Goal: Communication & Community: Answer question/provide support

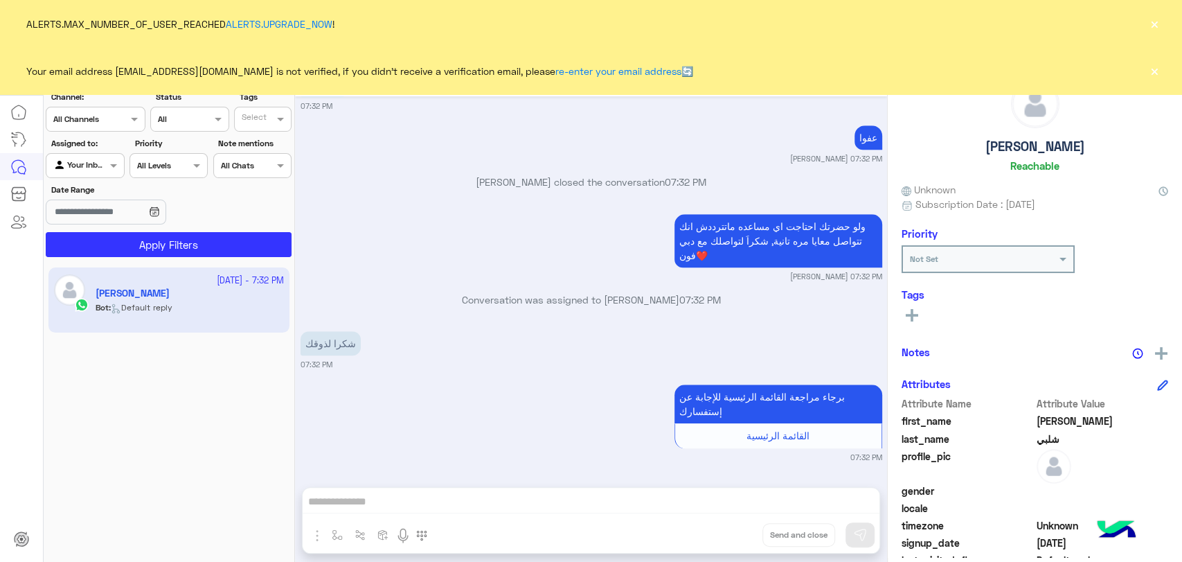
click at [1148, 70] on button "×" at bounding box center [1155, 71] width 14 height 14
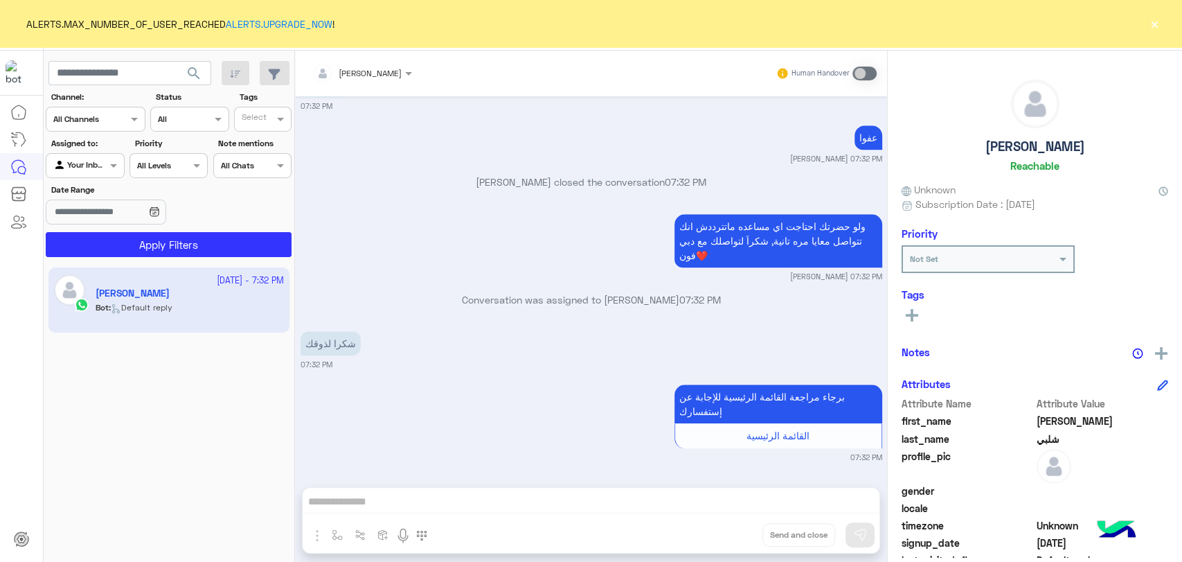
click at [1161, 23] on button "×" at bounding box center [1155, 24] width 14 height 14
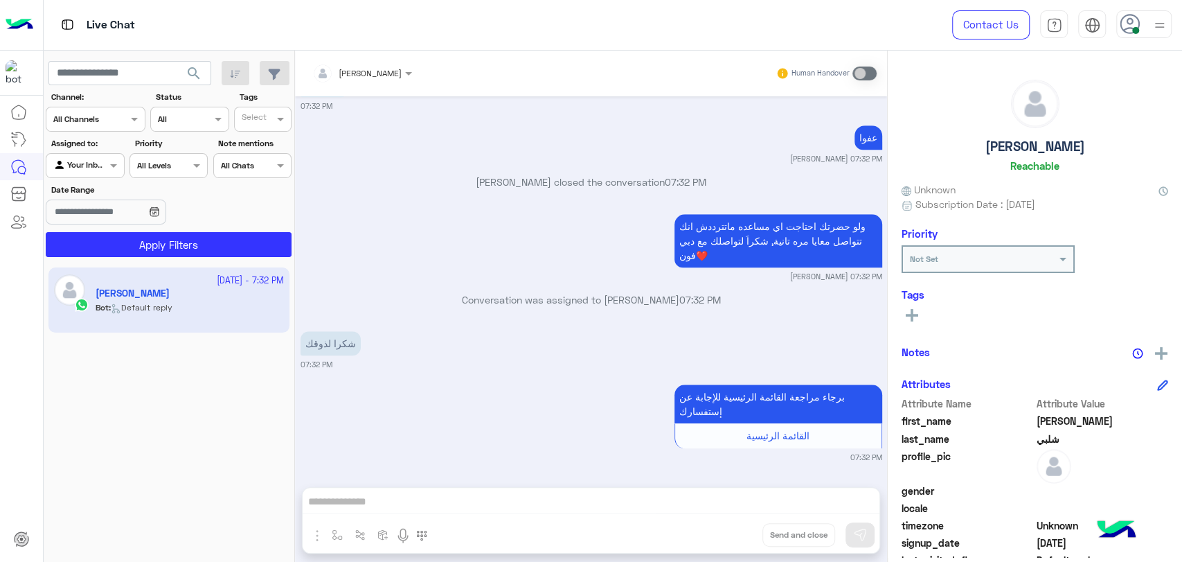
click at [1161, 23] on img at bounding box center [1159, 25] width 17 height 17
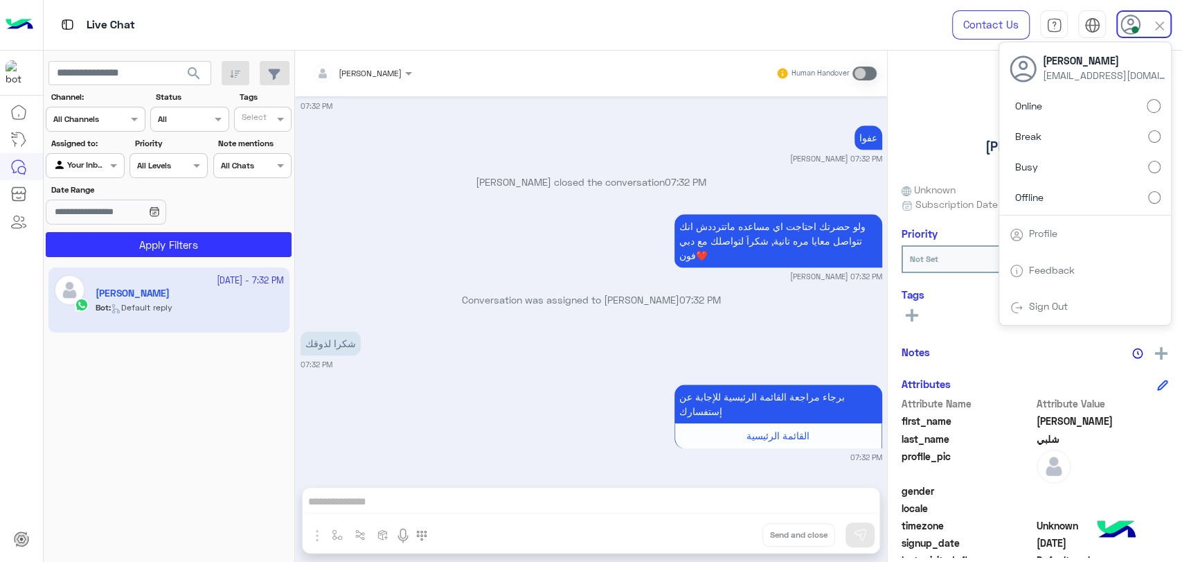
click at [202, 67] on span "search" at bounding box center [194, 73] width 17 height 17
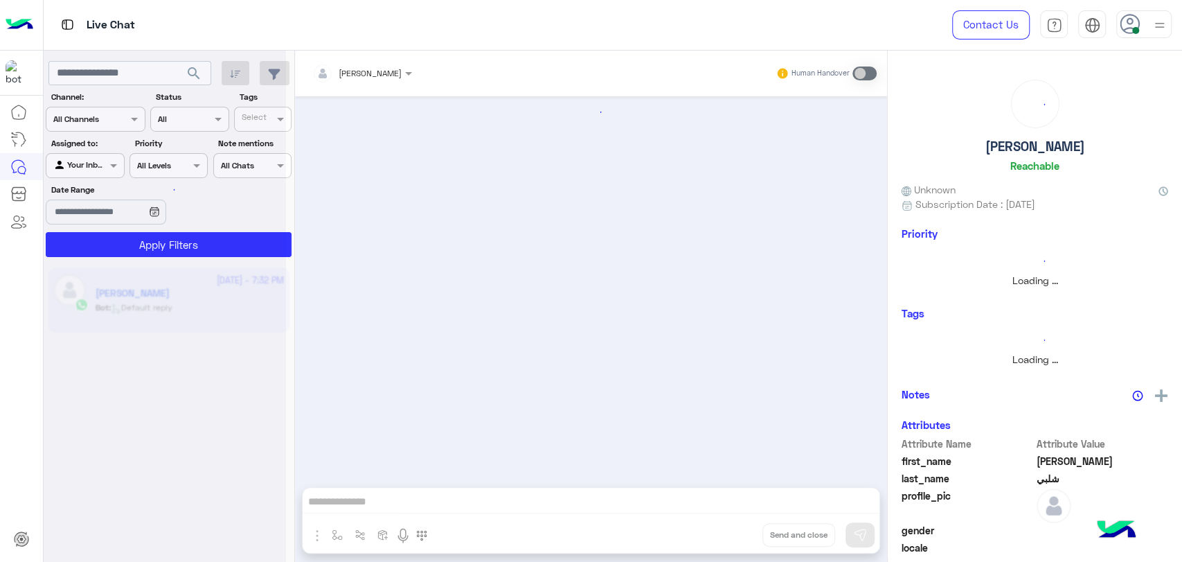
click at [202, 67] on span "search" at bounding box center [194, 73] width 17 height 17
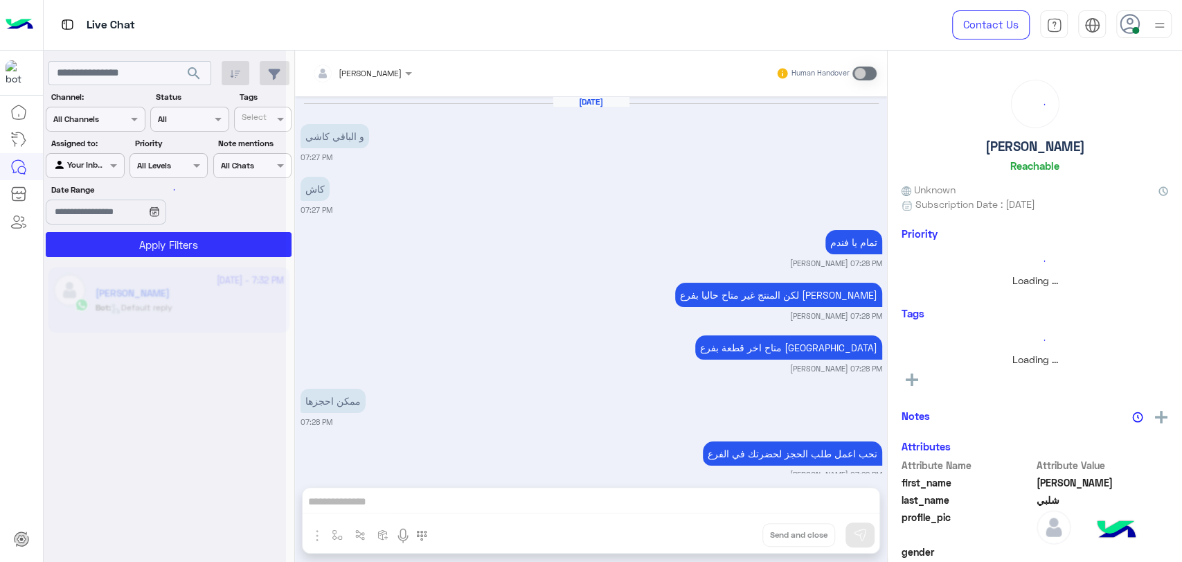
click at [202, 67] on div at bounding box center [165, 287] width 242 height 562
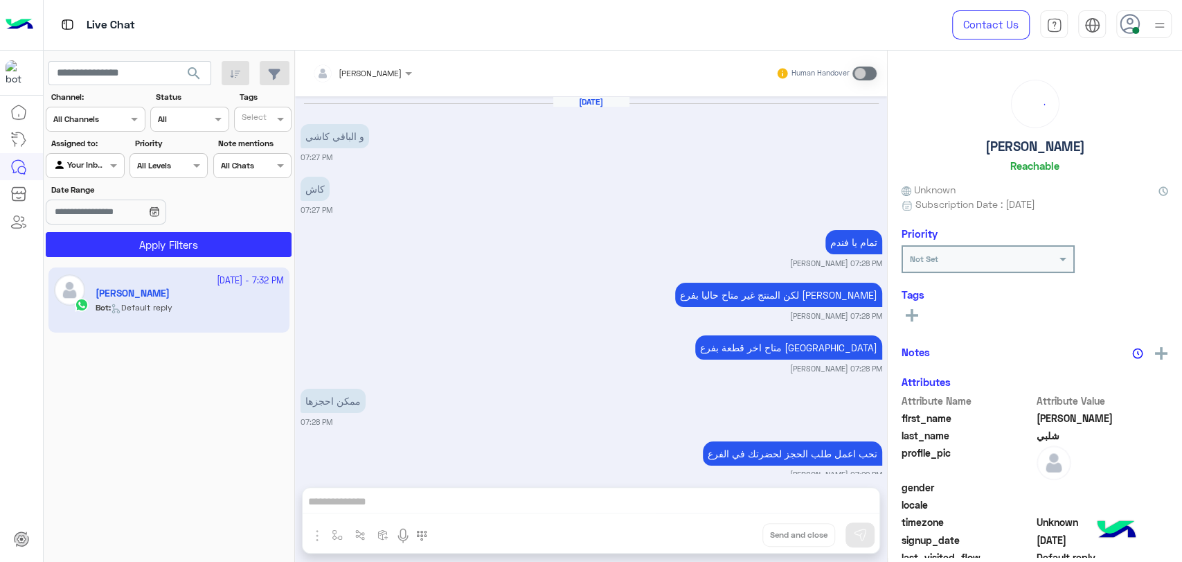
scroll to position [783, 0]
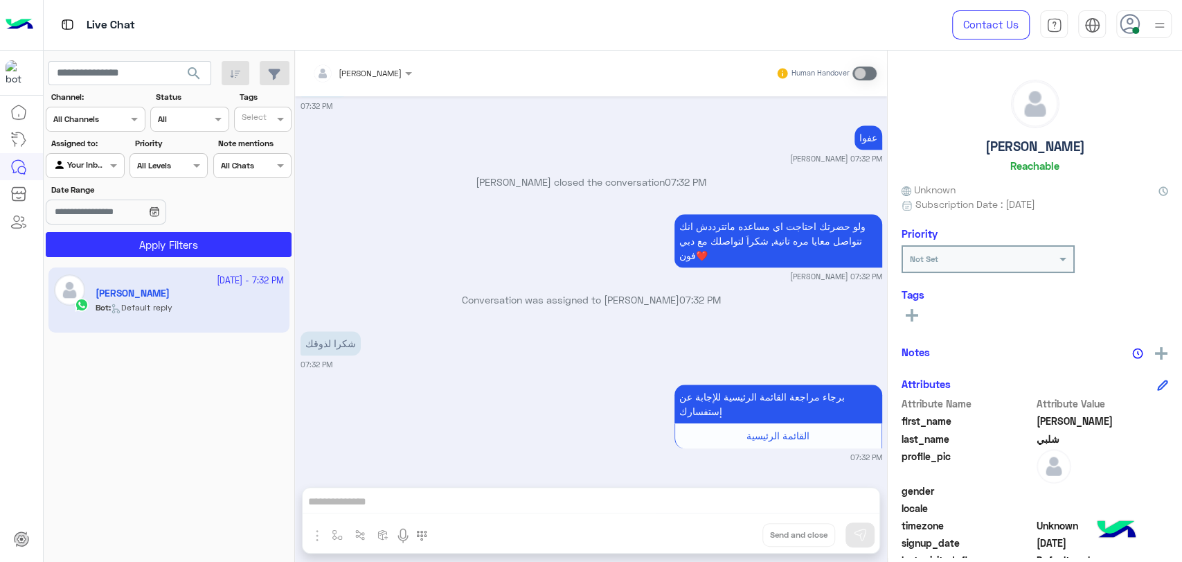
click at [1135, 28] on span at bounding box center [1136, 30] width 7 height 7
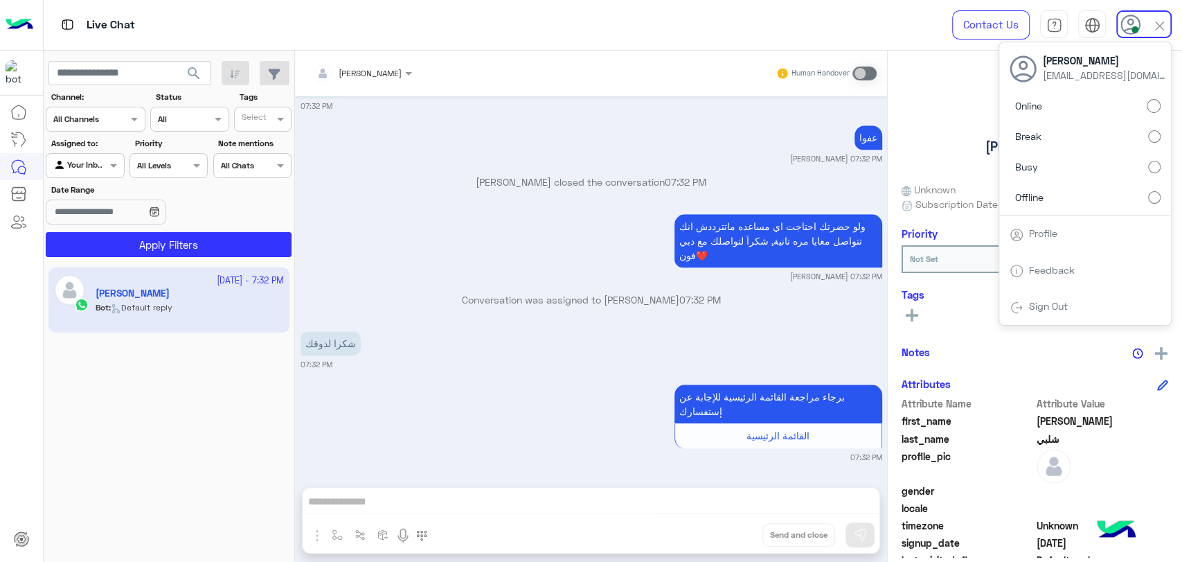
click at [1056, 140] on label "Break" at bounding box center [1085, 136] width 151 height 25
click at [1061, 105] on label "Online" at bounding box center [1085, 106] width 151 height 25
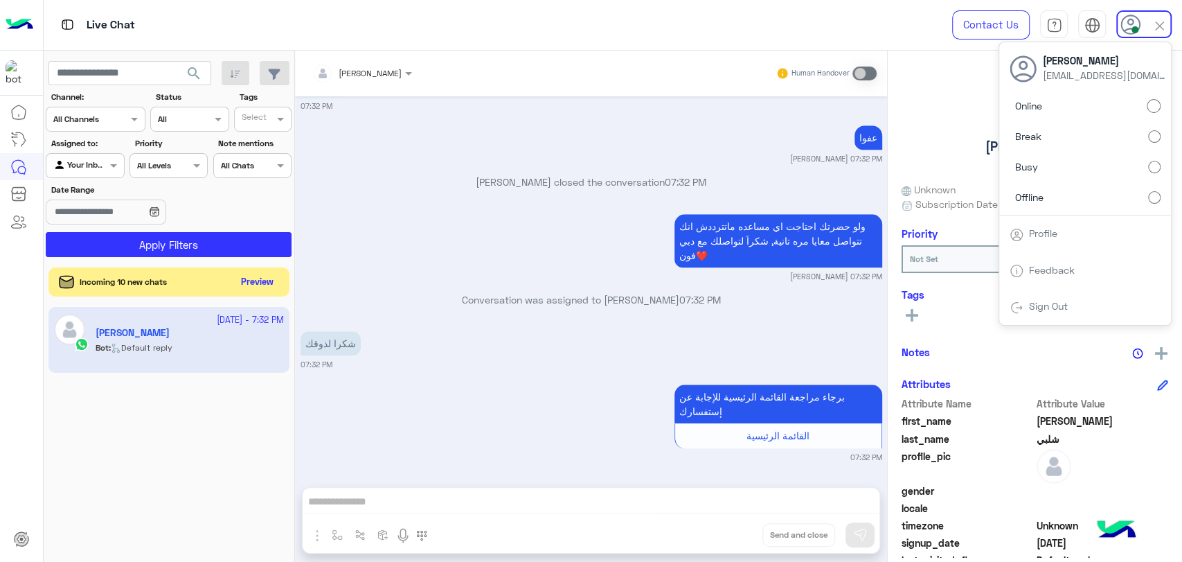
click at [263, 274] on button "Preview" at bounding box center [257, 282] width 43 height 19
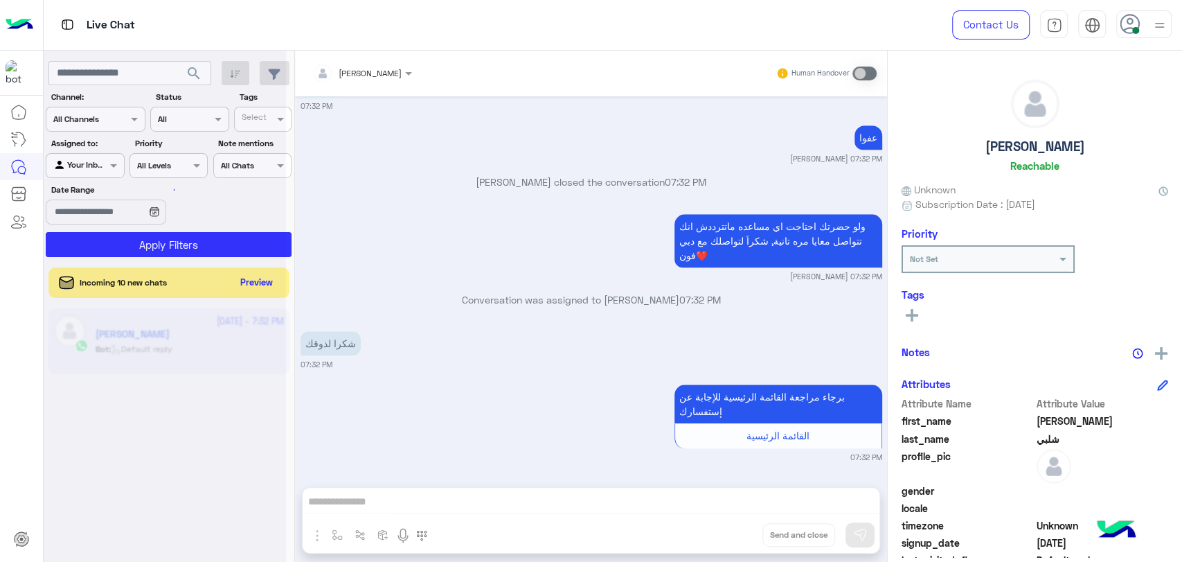
click at [263, 274] on div at bounding box center [165, 287] width 242 height 562
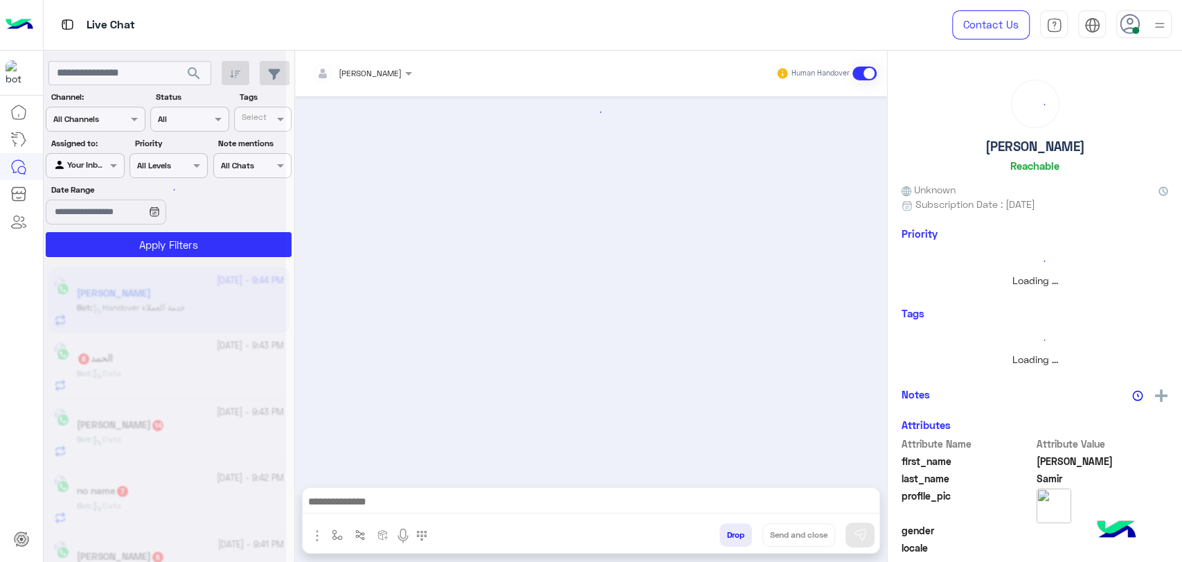
click at [263, 274] on div at bounding box center [165, 287] width 242 height 562
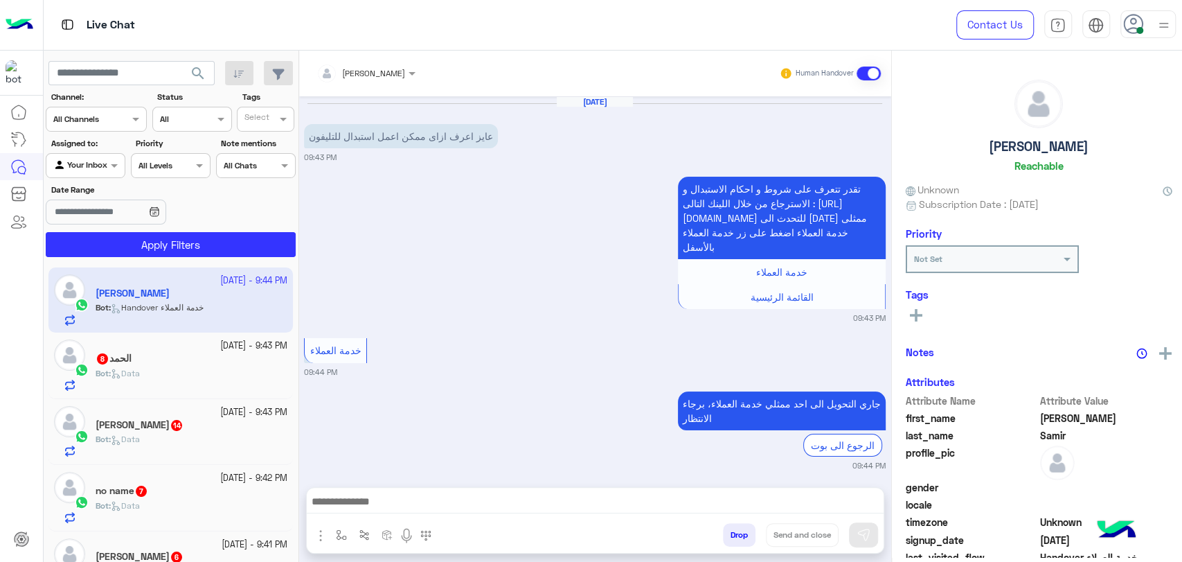
scroll to position [140, 0]
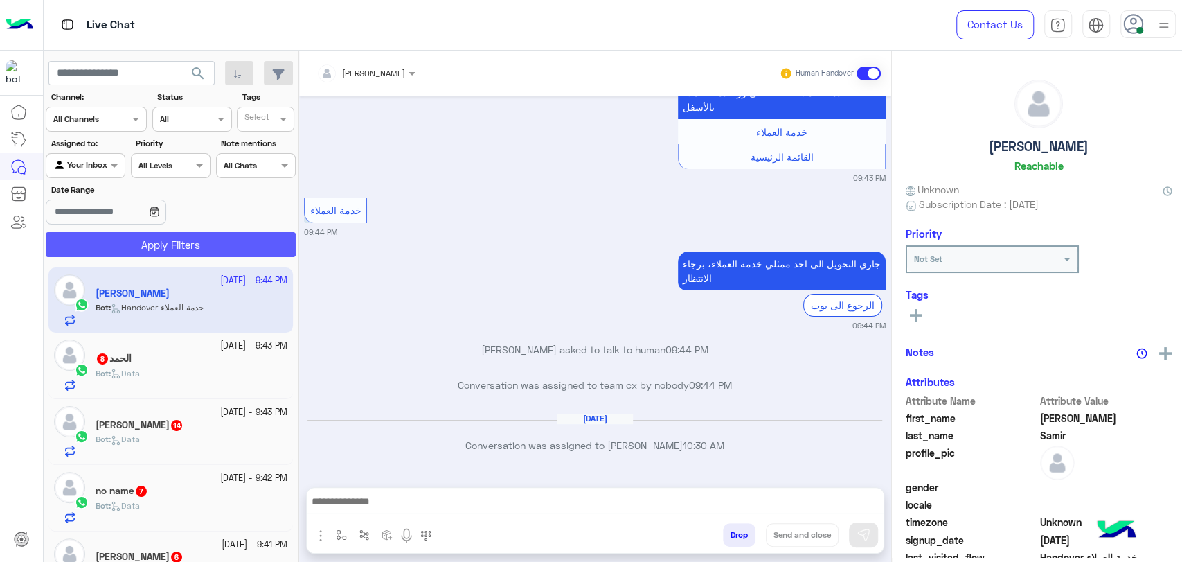
click at [260, 256] on button "Apply Filters" at bounding box center [171, 244] width 250 height 25
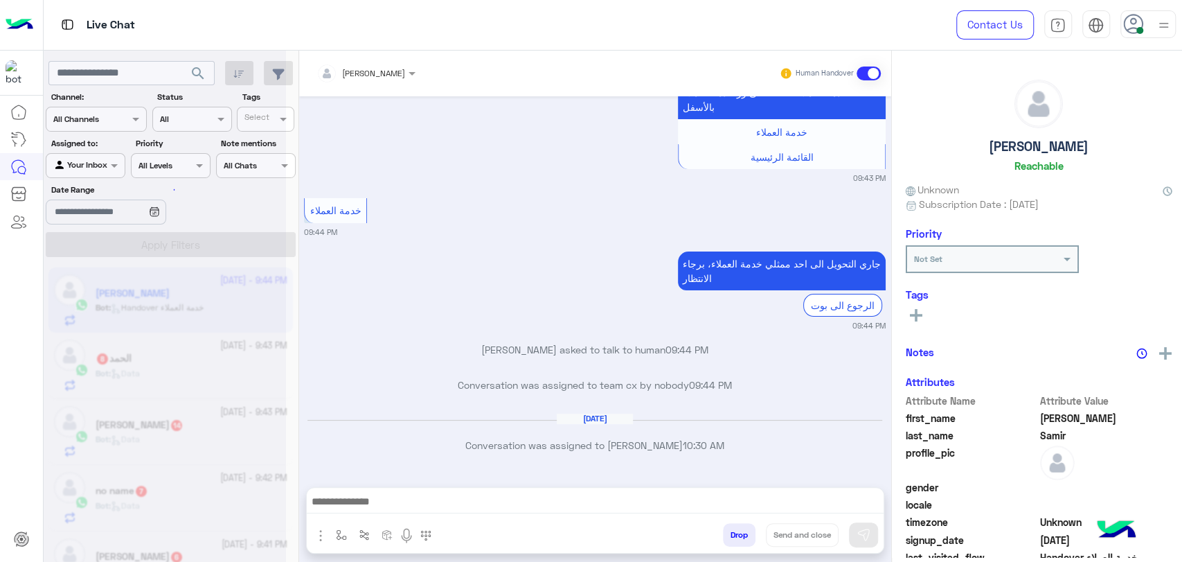
click at [260, 256] on div at bounding box center [165, 287] width 242 height 562
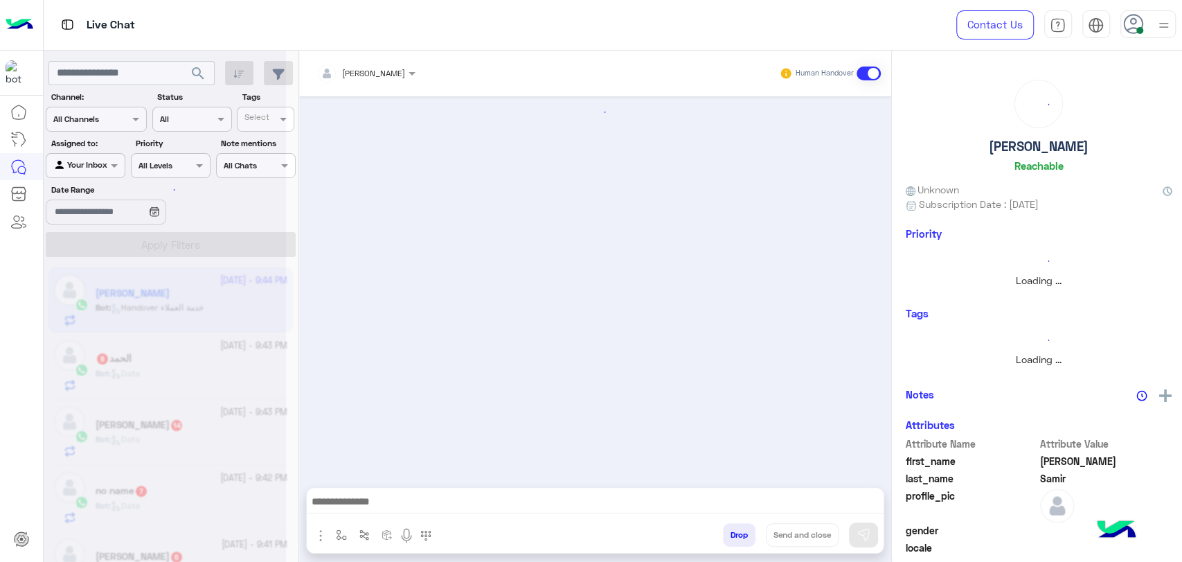
click at [260, 256] on div at bounding box center [165, 287] width 242 height 562
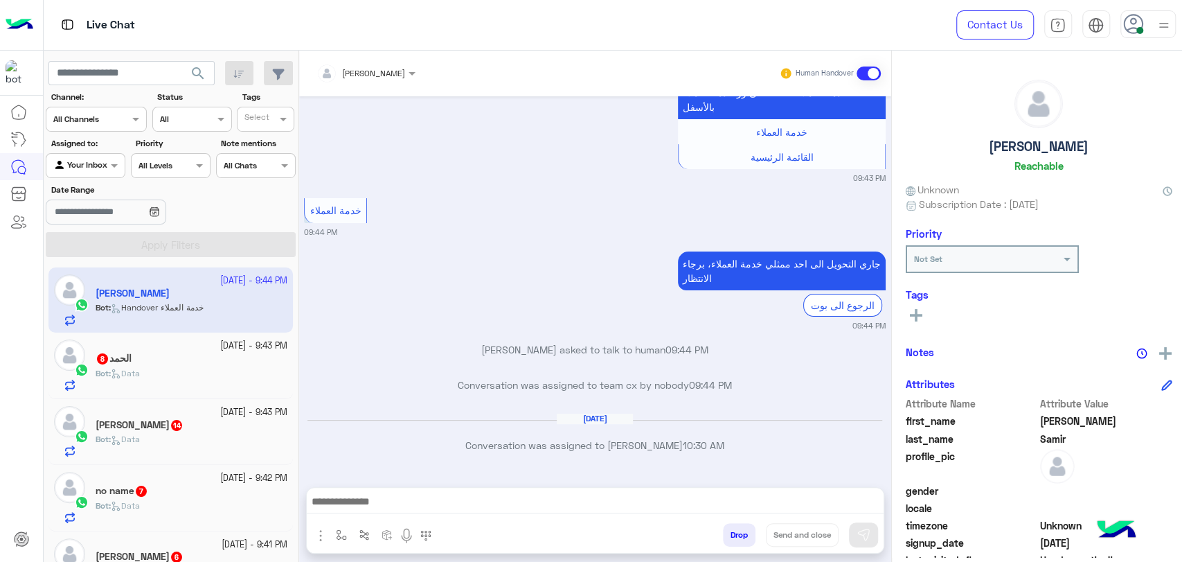
click at [188, 83] on button "search" at bounding box center [198, 76] width 34 height 30
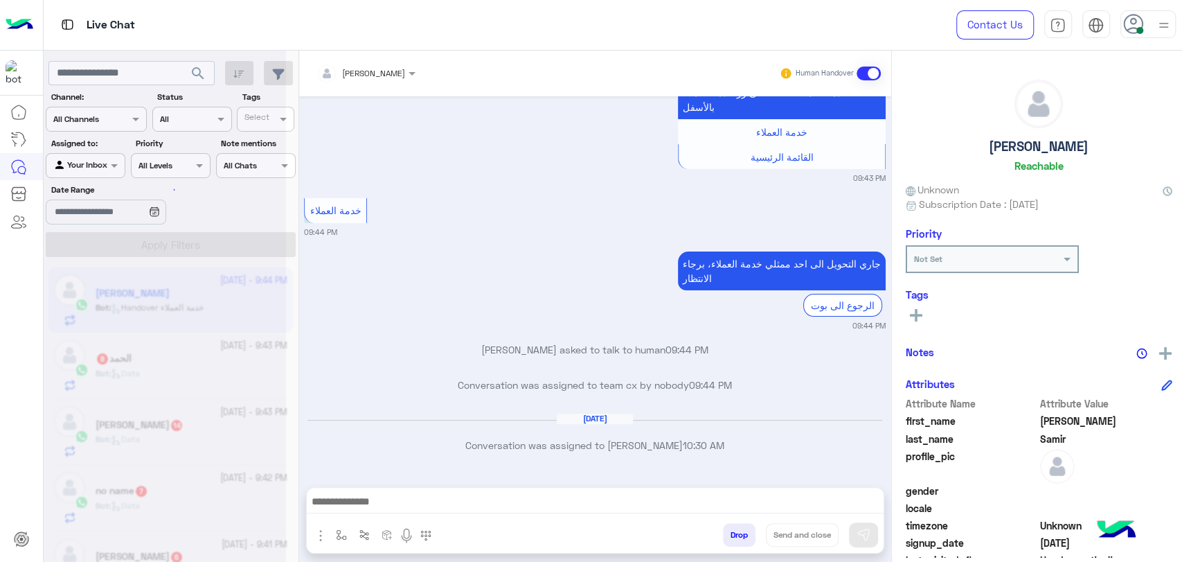
click at [188, 83] on div at bounding box center [165, 287] width 242 height 562
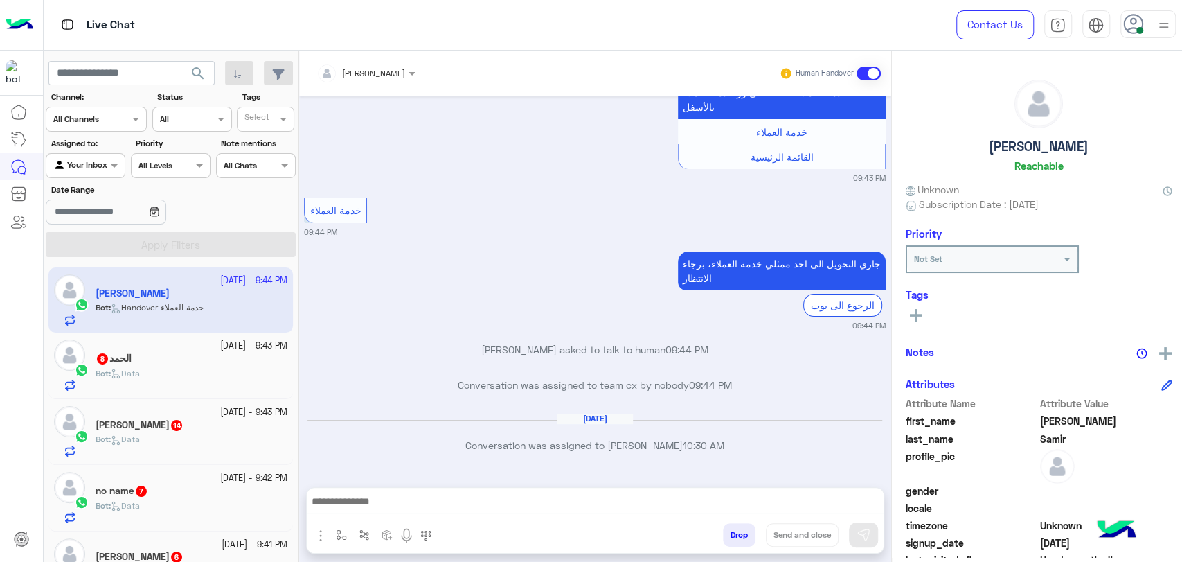
drag, startPoint x: 188, startPoint y: 83, endPoint x: 1166, endPoint y: 25, distance: 979.1
click at [1166, 25] on img at bounding box center [1163, 25] width 17 height 17
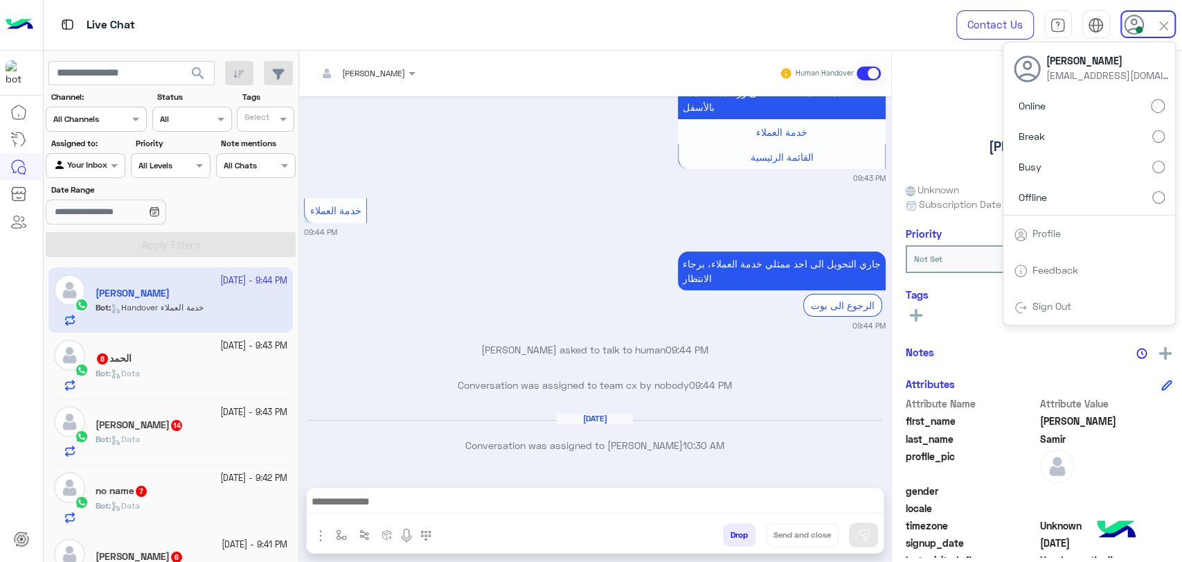
click at [1113, 167] on label "Busy" at bounding box center [1089, 166] width 151 height 25
click at [199, 82] on div "search Channel: Channel All Channels Status Channel All Tags Select Assigned to…" at bounding box center [171, 309] width 255 height 517
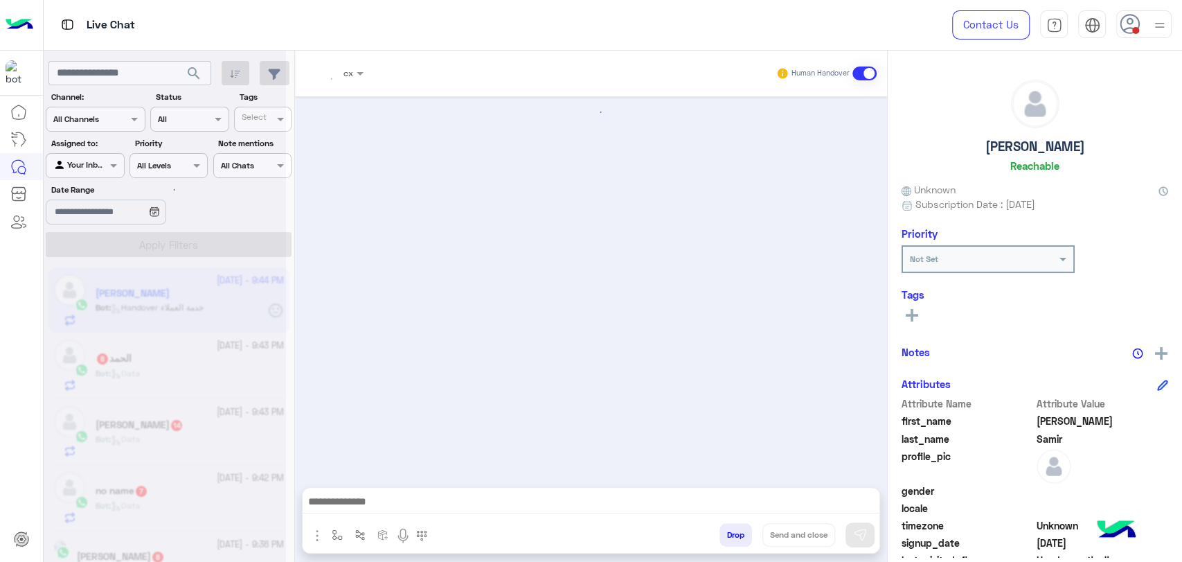
click at [199, 82] on div at bounding box center [165, 287] width 242 height 562
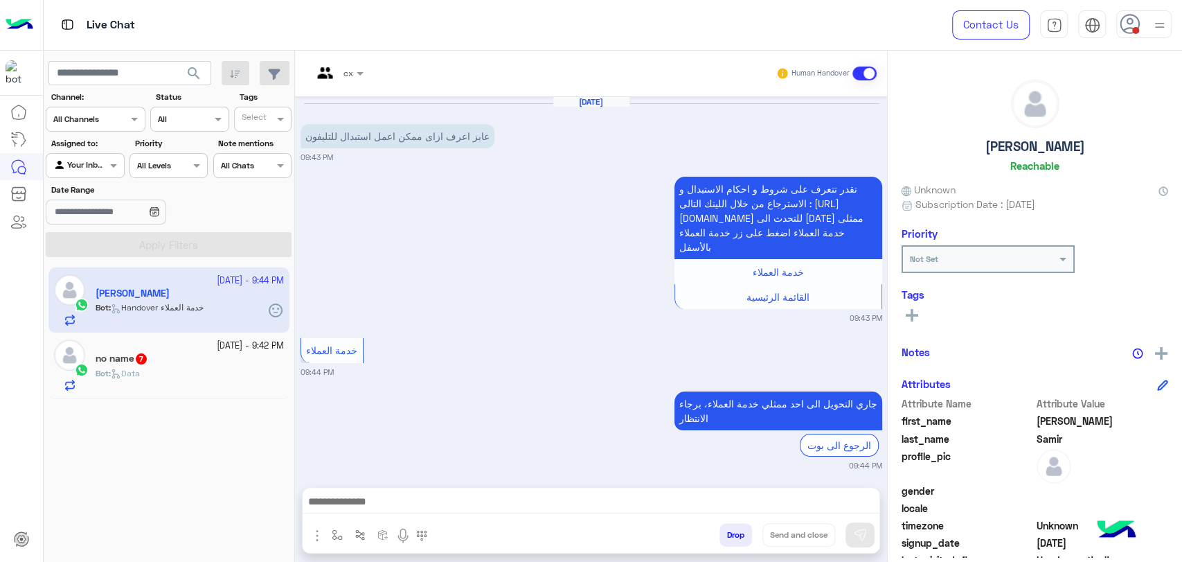
click at [199, 82] on button "search" at bounding box center [194, 76] width 34 height 30
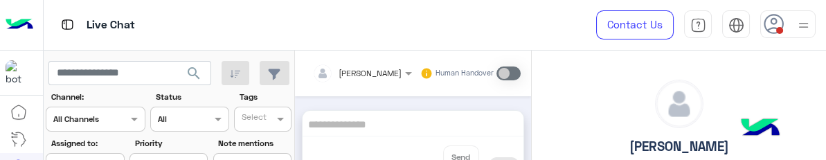
scroll to position [1315, 0]
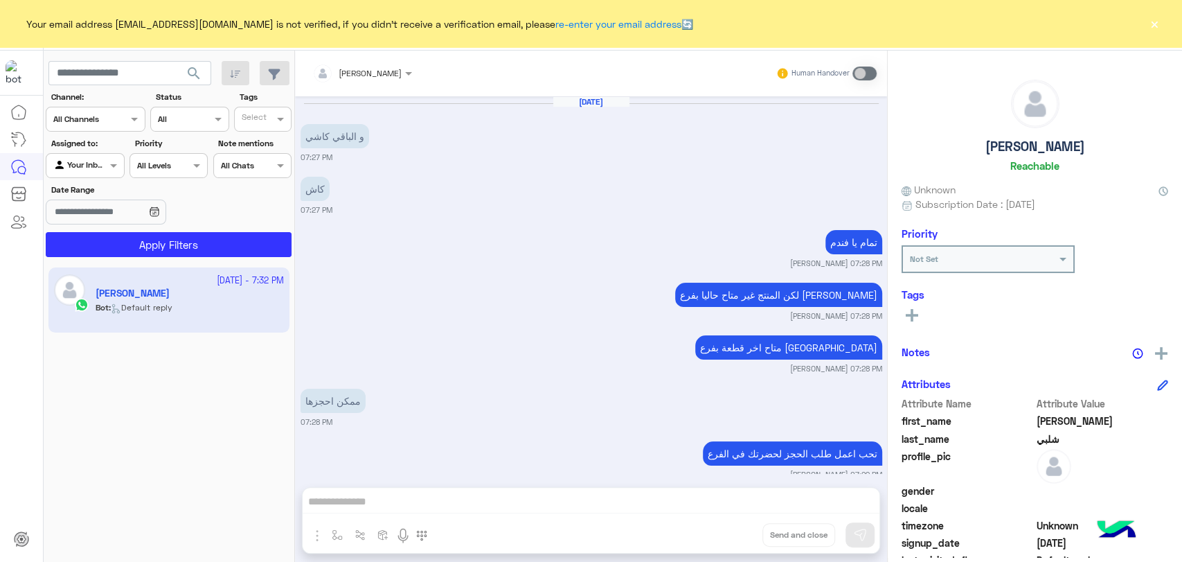
scroll to position [783, 0]
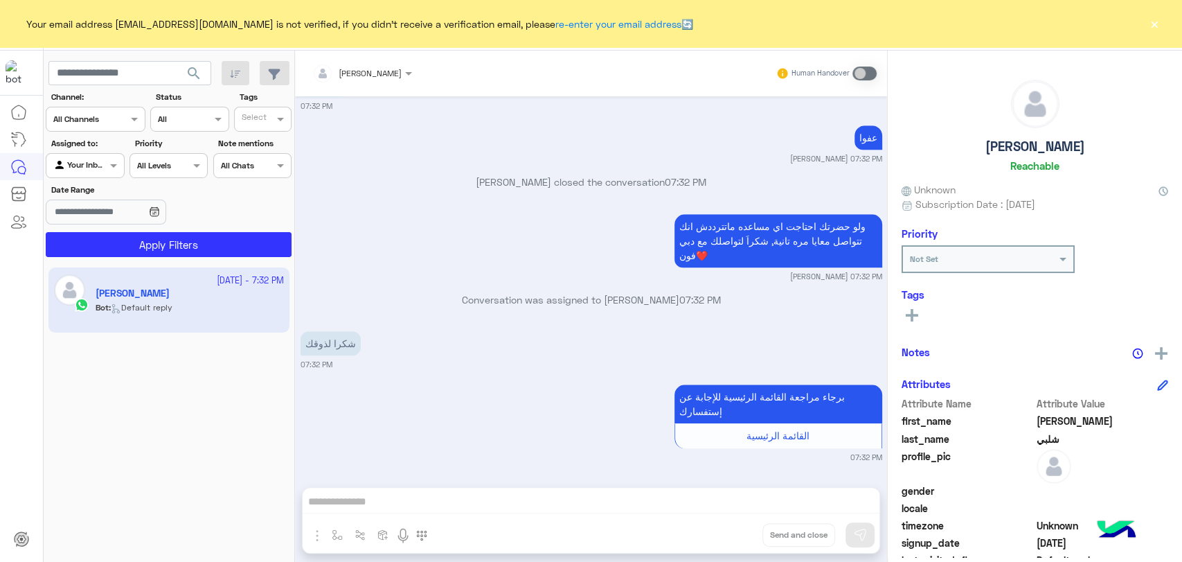
click at [826, 21] on div "Your email address habibahanii550@gmail.com is not verified, if you didn't rece…" at bounding box center [591, 23] width 1182 height 47
click at [826, 22] on button "×" at bounding box center [1155, 24] width 14 height 14
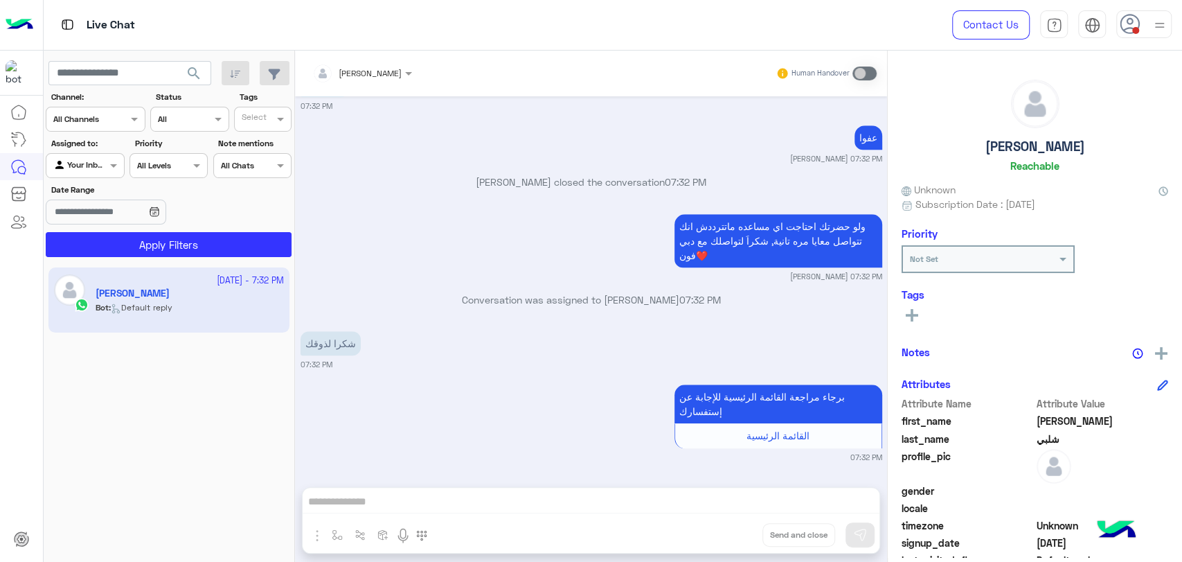
click at [826, 26] on use at bounding box center [1130, 24] width 20 height 20
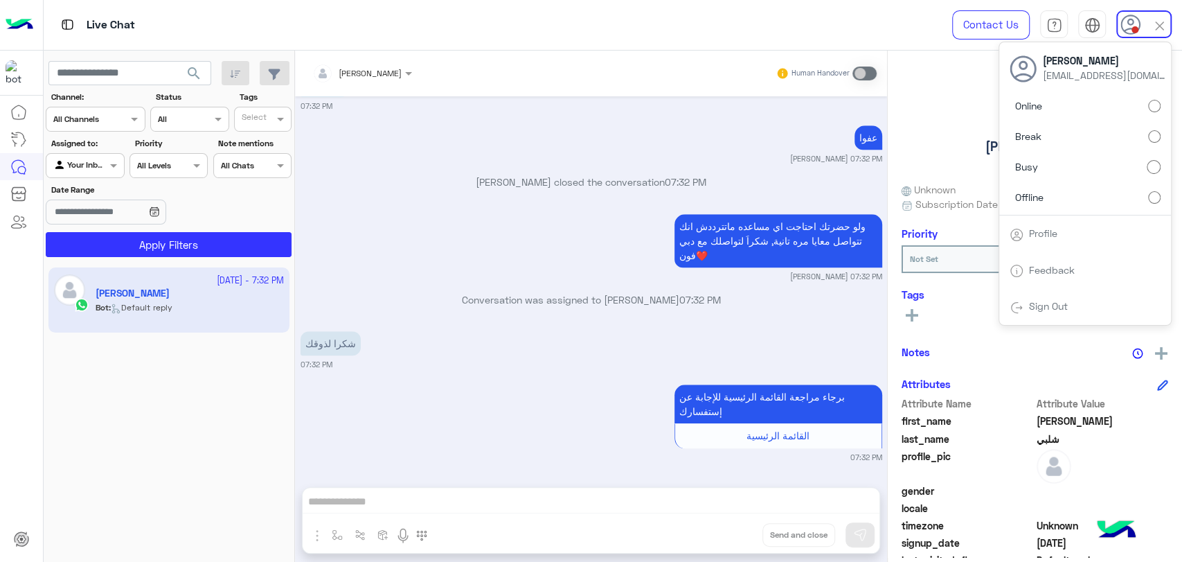
click at [826, 112] on label "Online" at bounding box center [1085, 106] width 151 height 25
click at [700, 161] on p "ولو حضرتك احتاجت اي مساعده ماتترددش انك تتواصل معايا مره تانية, شكراَ لتواصلك م…" at bounding box center [779, 240] width 208 height 53
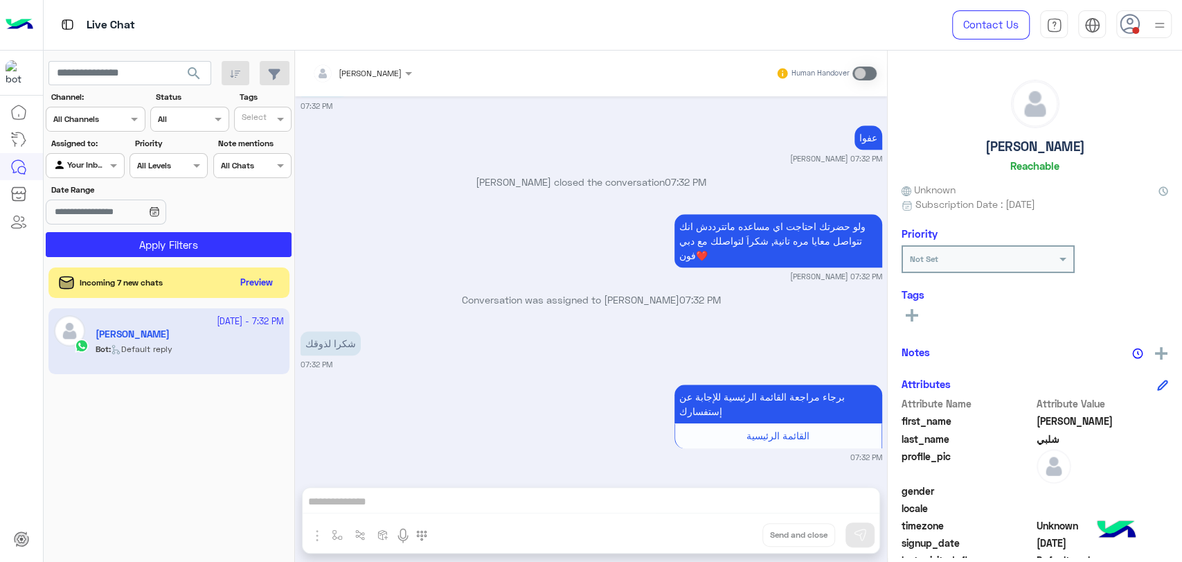
click at [201, 73] on span "search" at bounding box center [194, 73] width 17 height 17
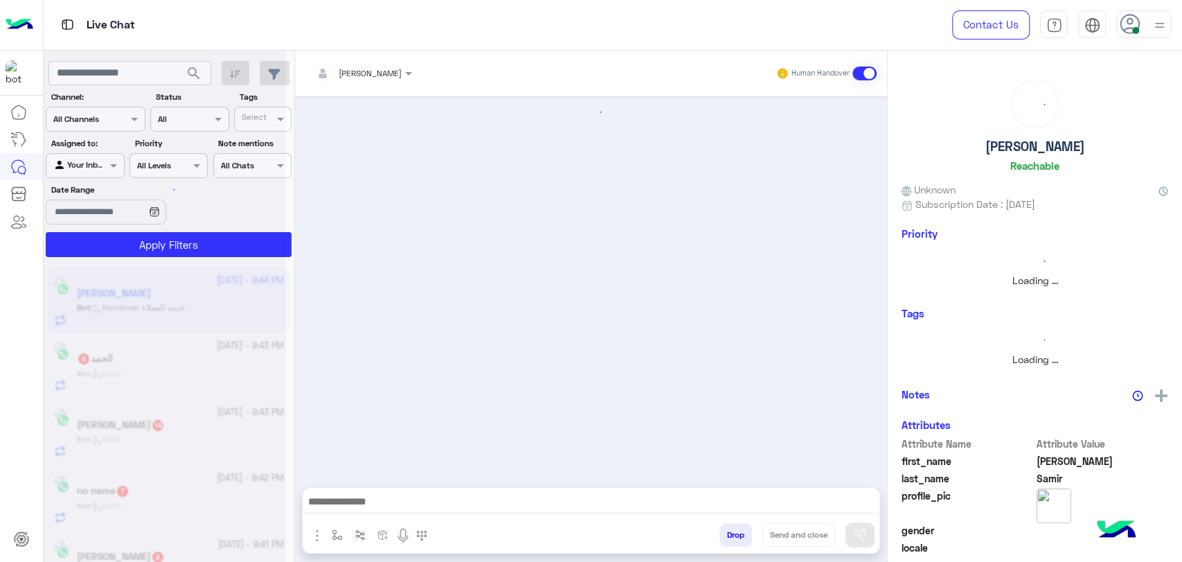
click at [201, 73] on div at bounding box center [165, 287] width 242 height 562
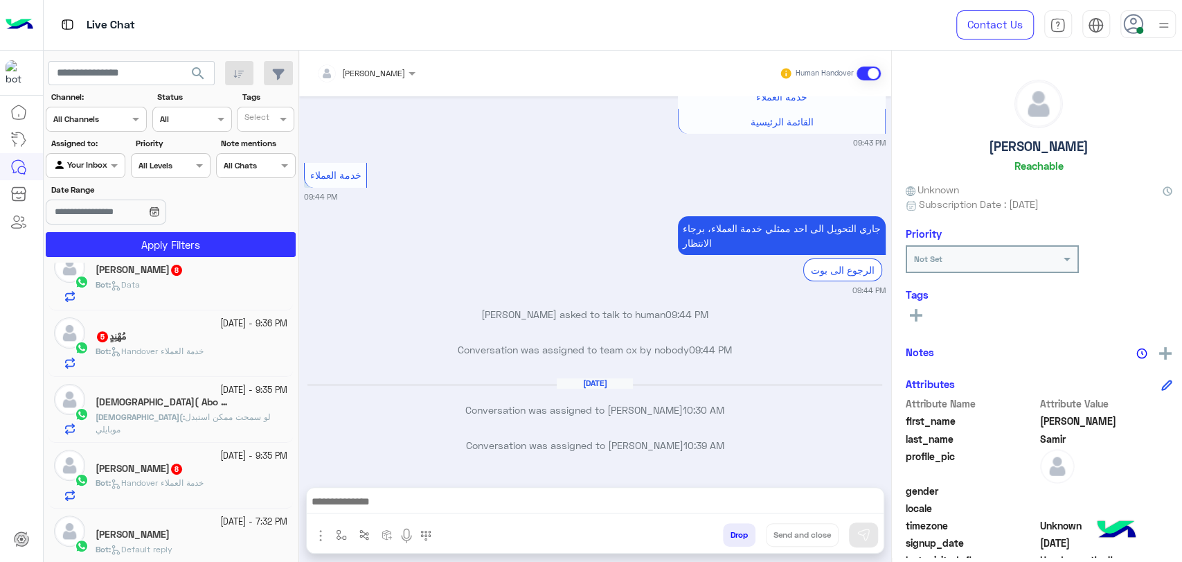
scroll to position [436, 0]
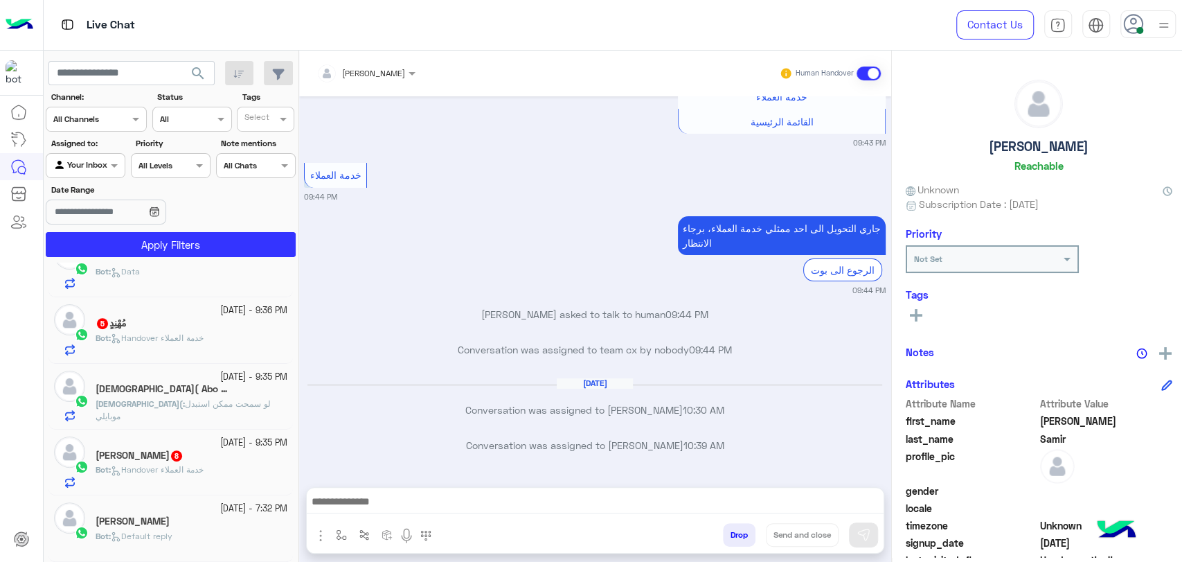
click at [229, 161] on small "[DATE] - 7:32 PM" at bounding box center [253, 508] width 67 height 13
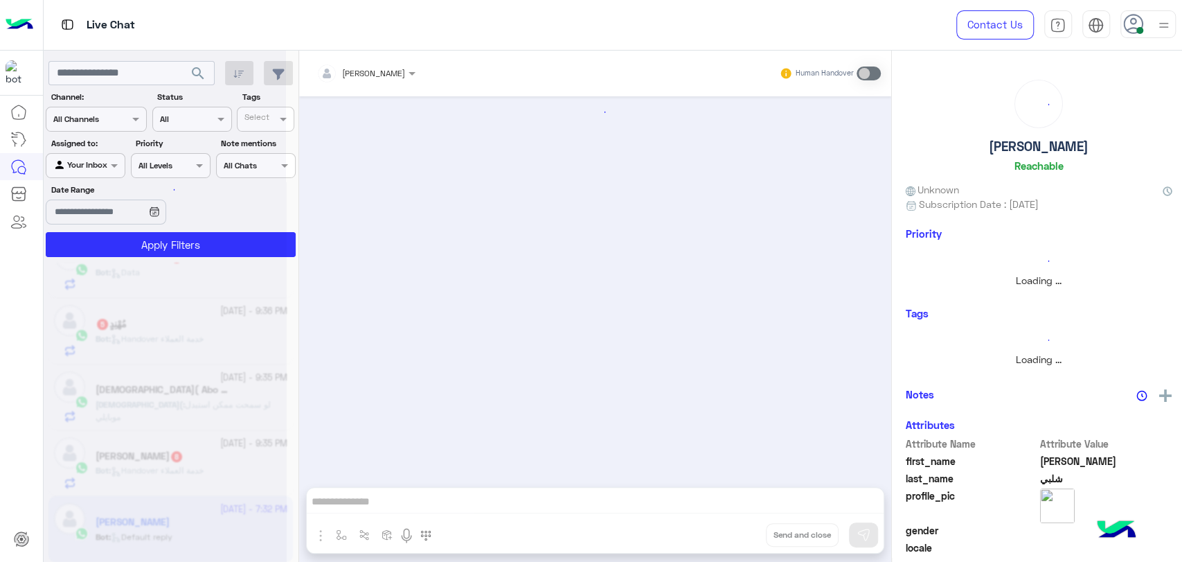
click at [229, 161] on div at bounding box center [165, 287] width 242 height 562
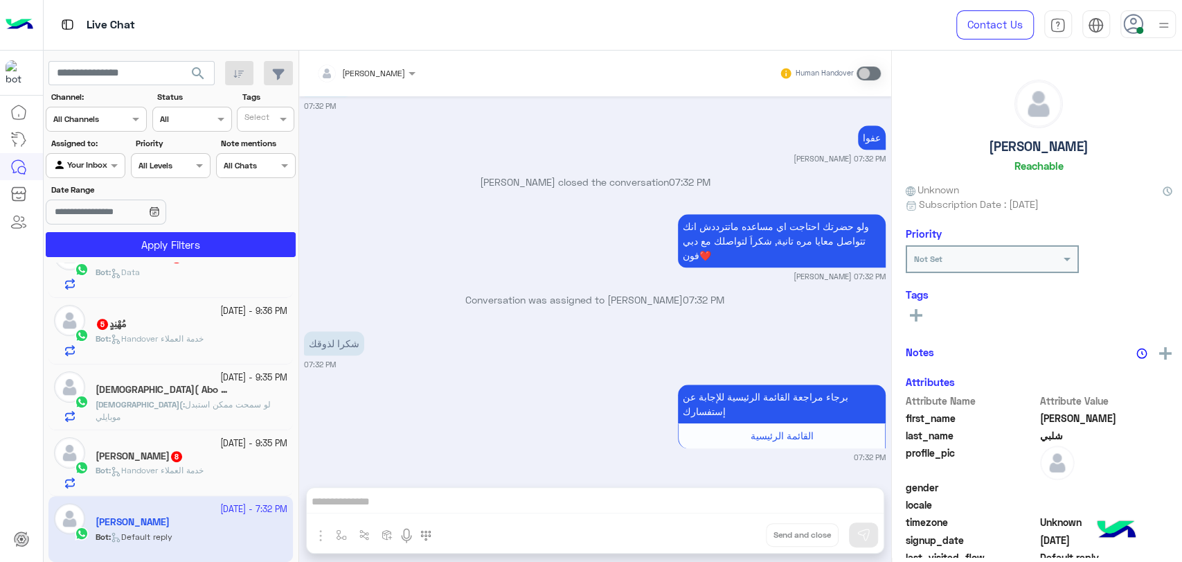
click at [229, 161] on div "Ahmed 8" at bounding box center [192, 457] width 192 height 15
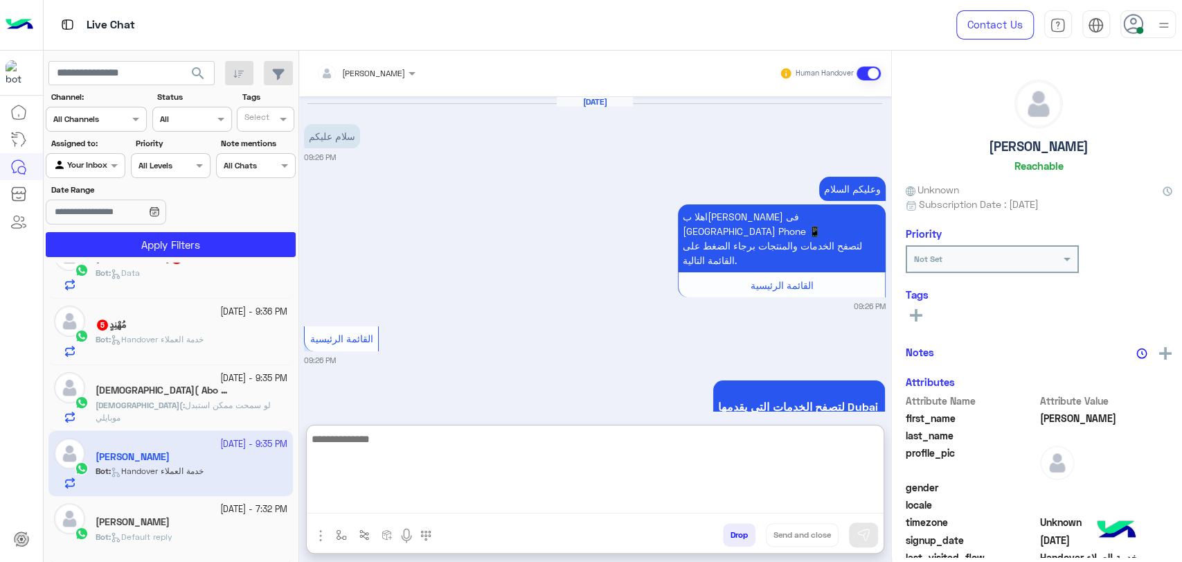
scroll to position [1299, 0]
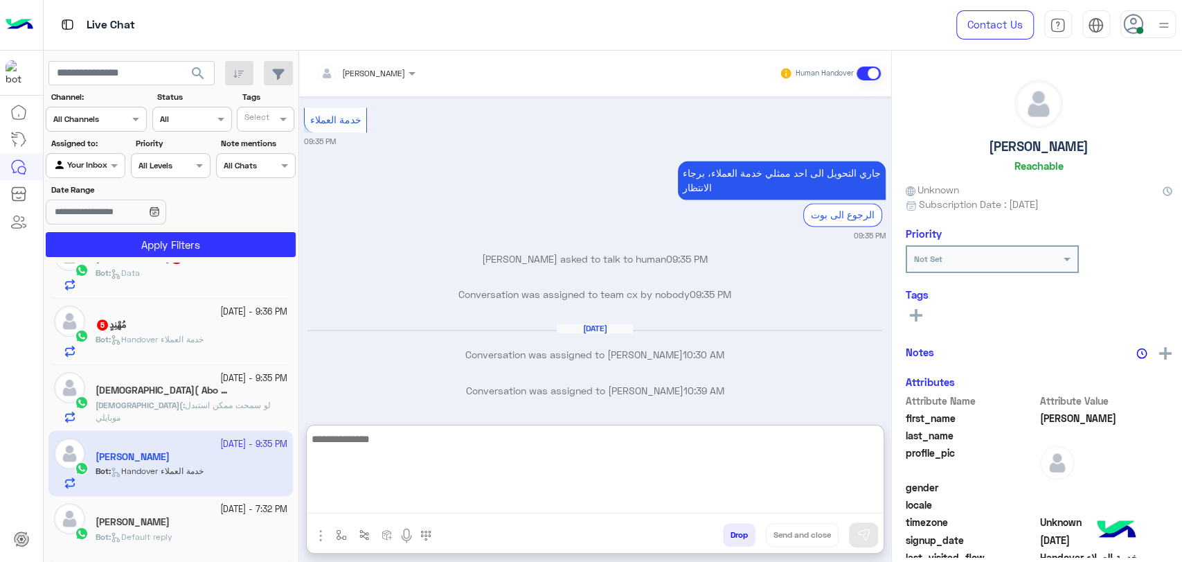
click at [546, 161] on textarea at bounding box center [595, 471] width 577 height 83
paste textarea "**********"
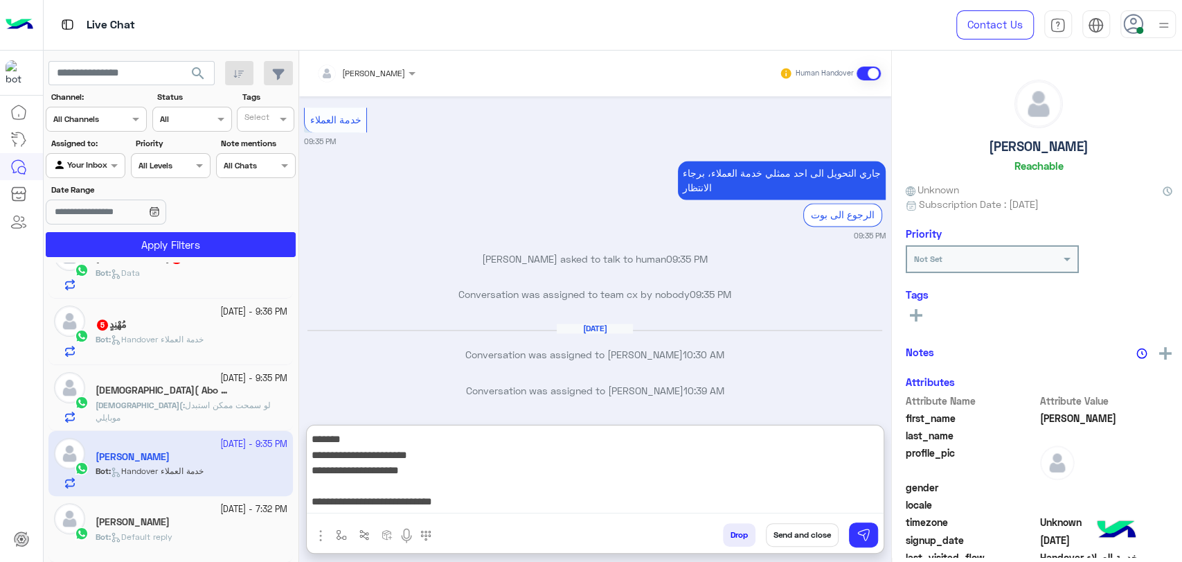
scroll to position [27, 0]
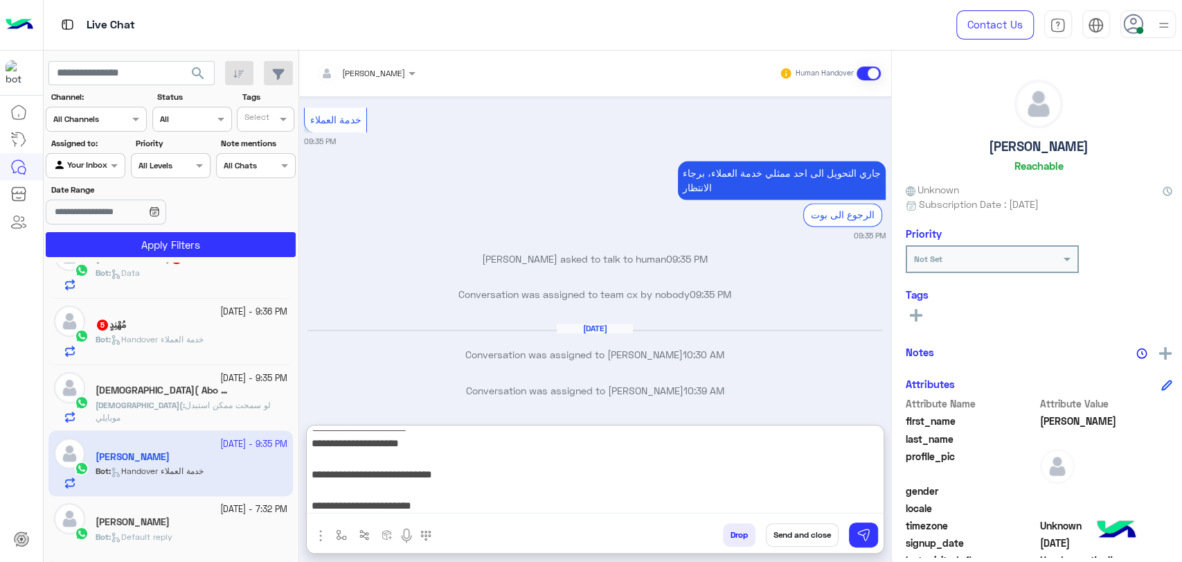
click at [546, 161] on textarea "**********" at bounding box center [595, 471] width 577 height 83
type textarea "**********"
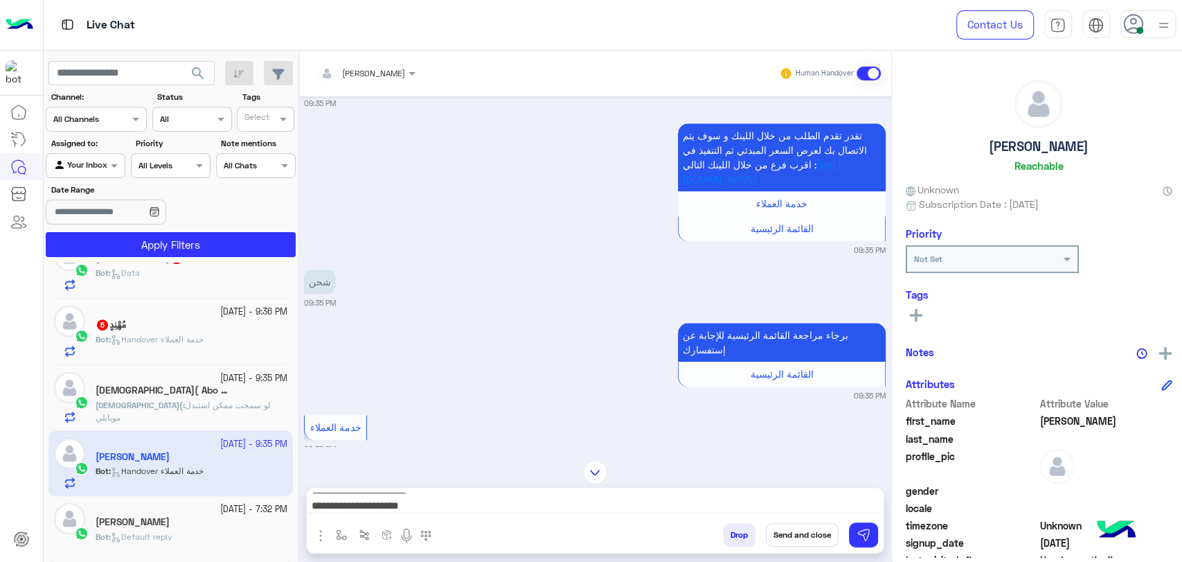
click at [581, 161] on div "Oct 3, 2025 سلام عليكم 09:26 PM وعليكم السلام اهلا بك Ahmed فى Dubai Phone 📱 لت…" at bounding box center [595, 271] width 592 height 350
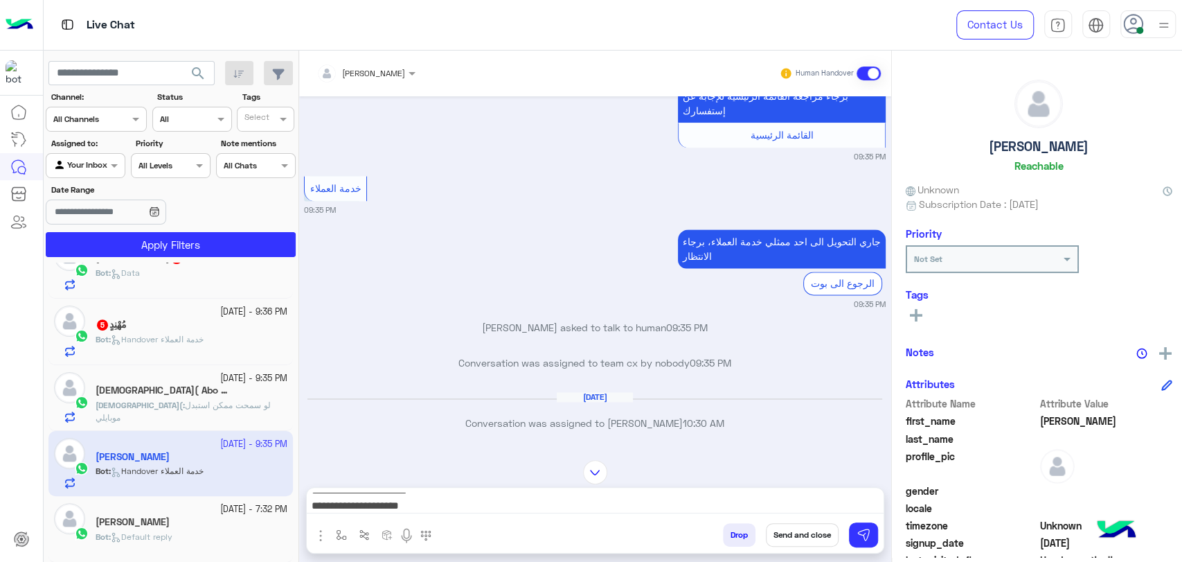
scroll to position [1299, 0]
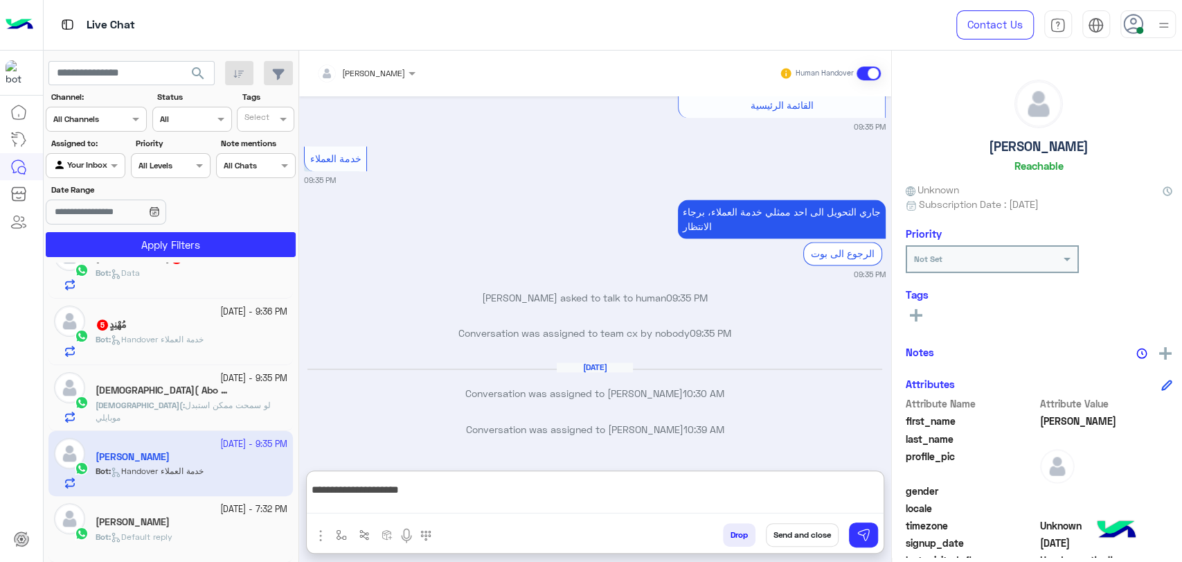
click at [772, 161] on textarea "**********" at bounding box center [595, 495] width 577 height 37
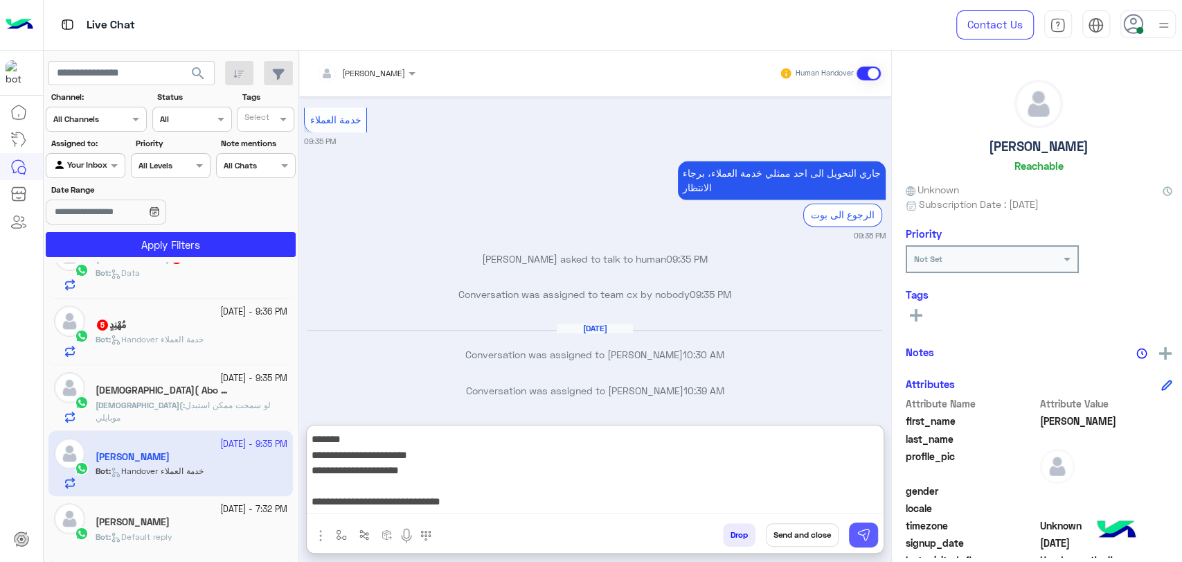
click at [826, 161] on button at bounding box center [863, 534] width 29 height 25
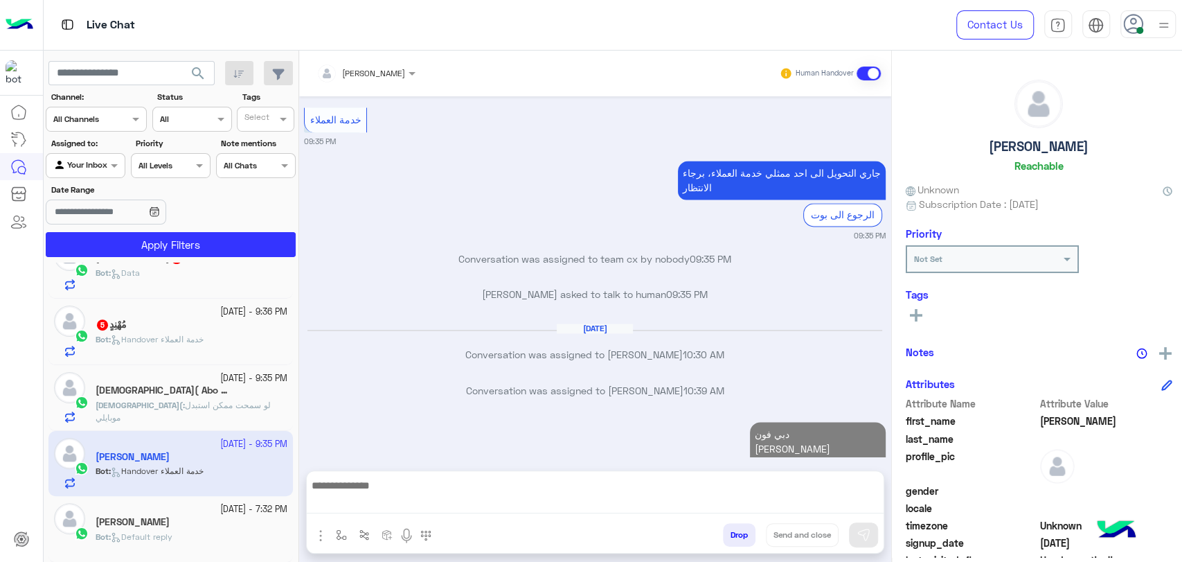
scroll to position [0, 0]
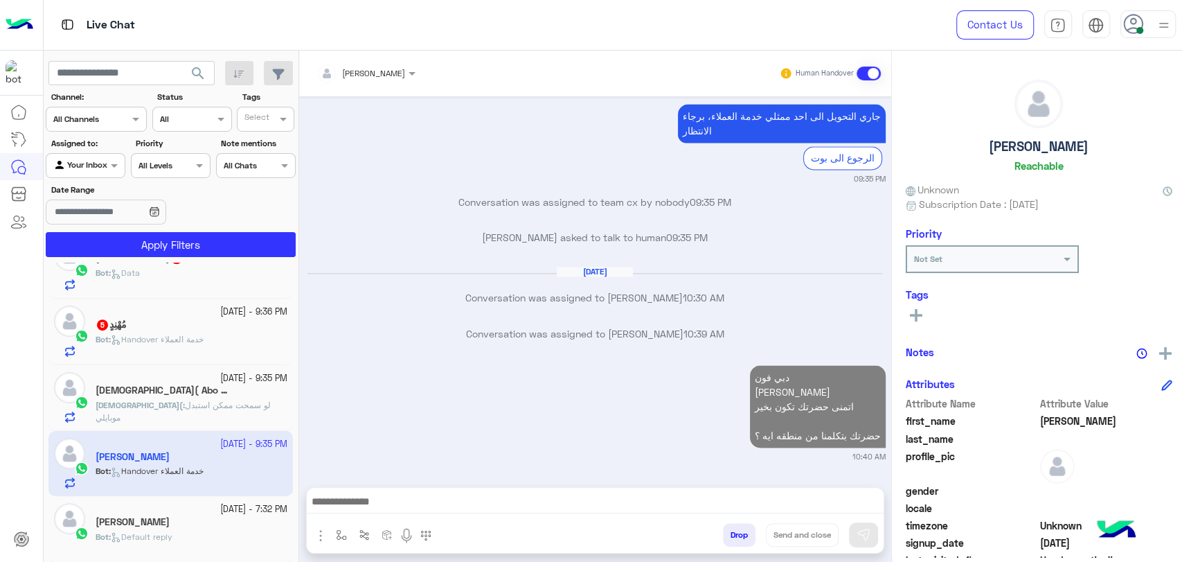
click at [791, 161] on textarea at bounding box center [595, 502] width 577 height 21
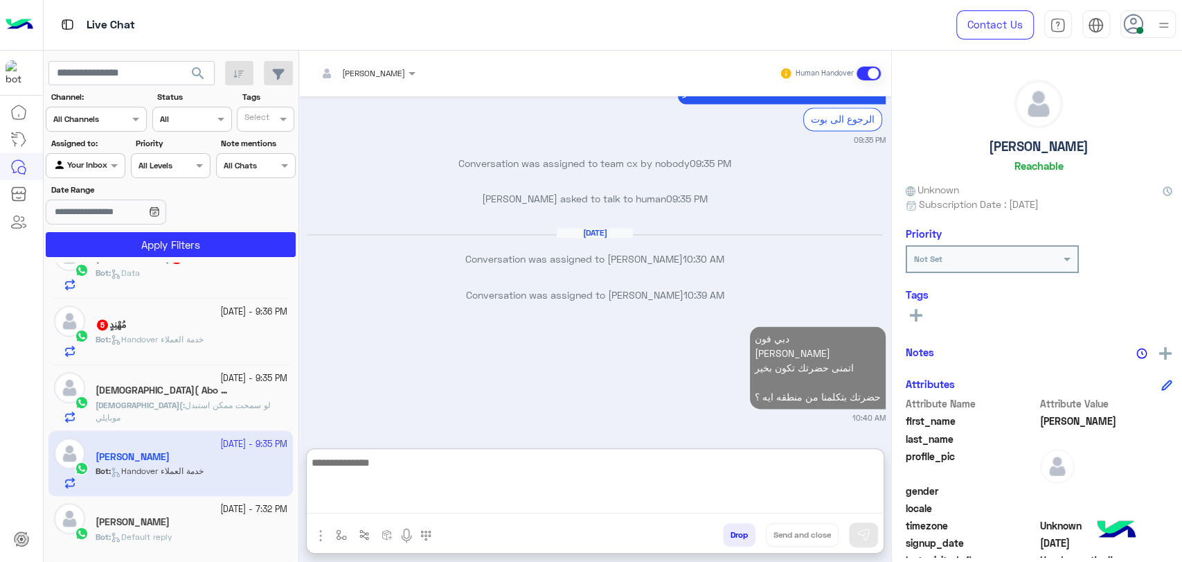
scroll to position [1448, 0]
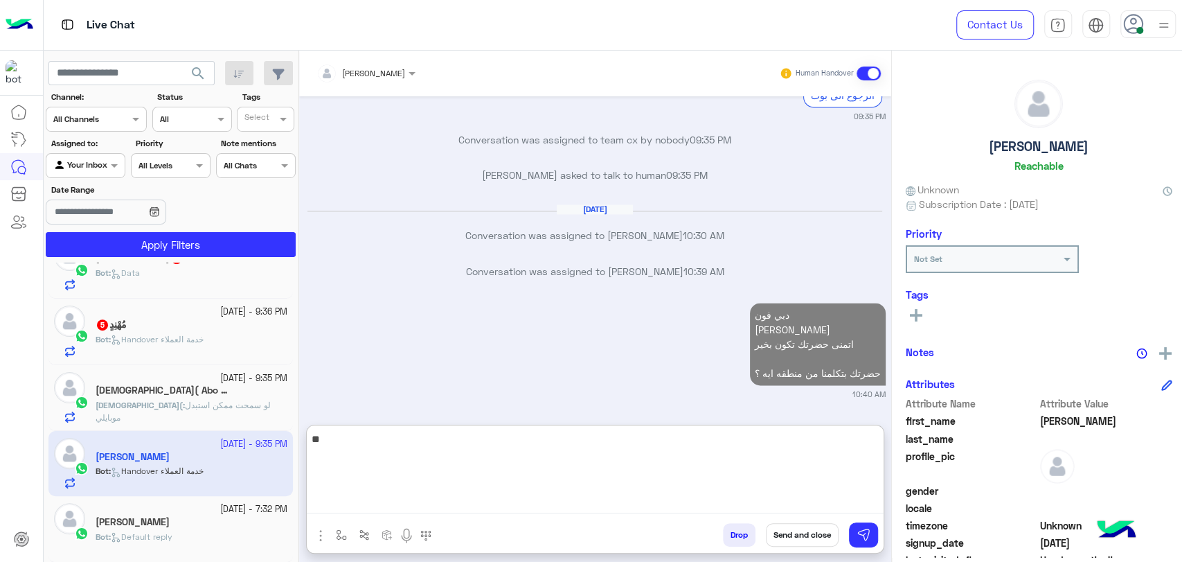
type textarea "*"
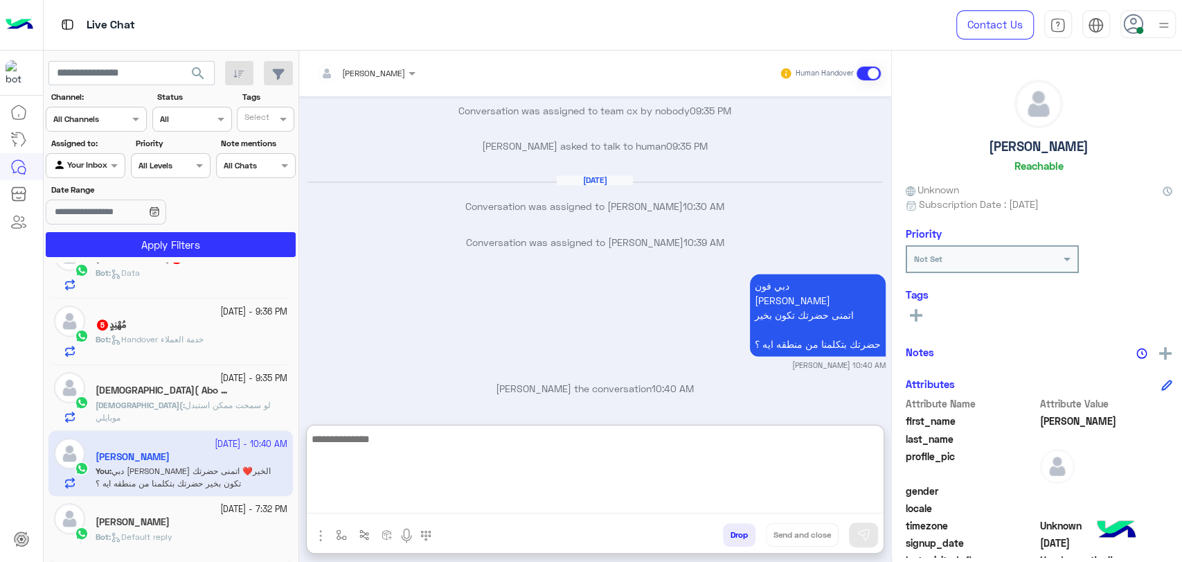
scroll to position [1509, 0]
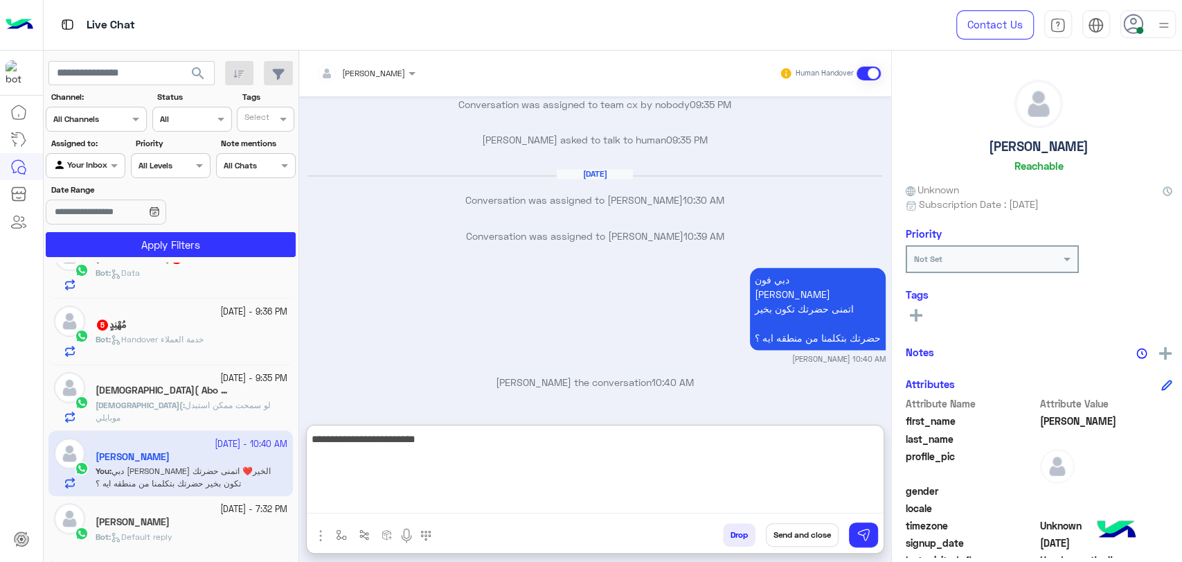
type textarea "**********"
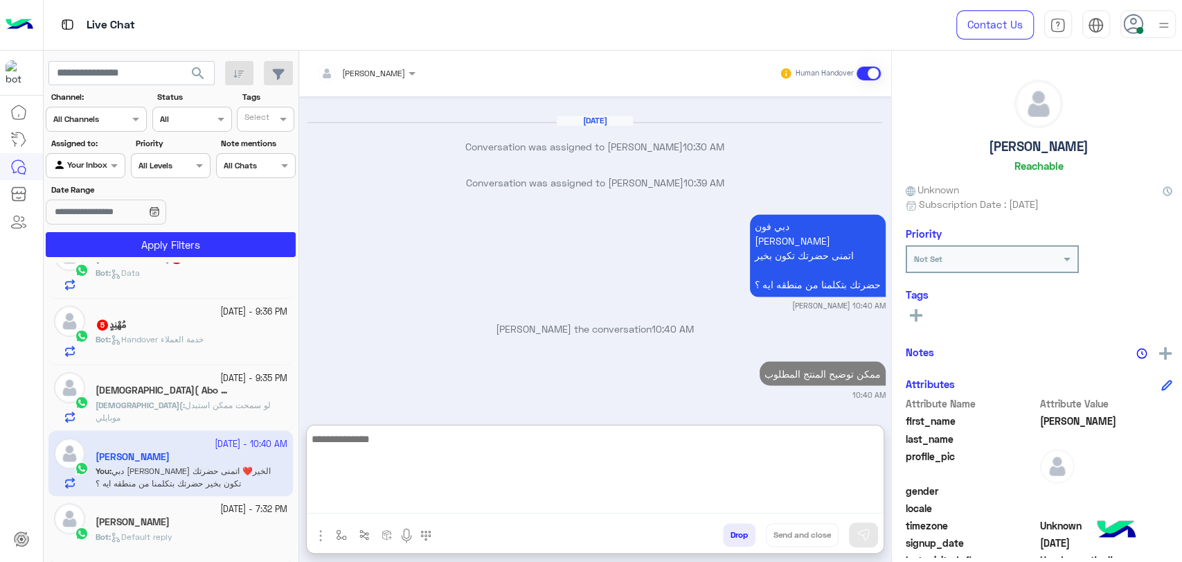
scroll to position [1562, 0]
paste textarea "**********"
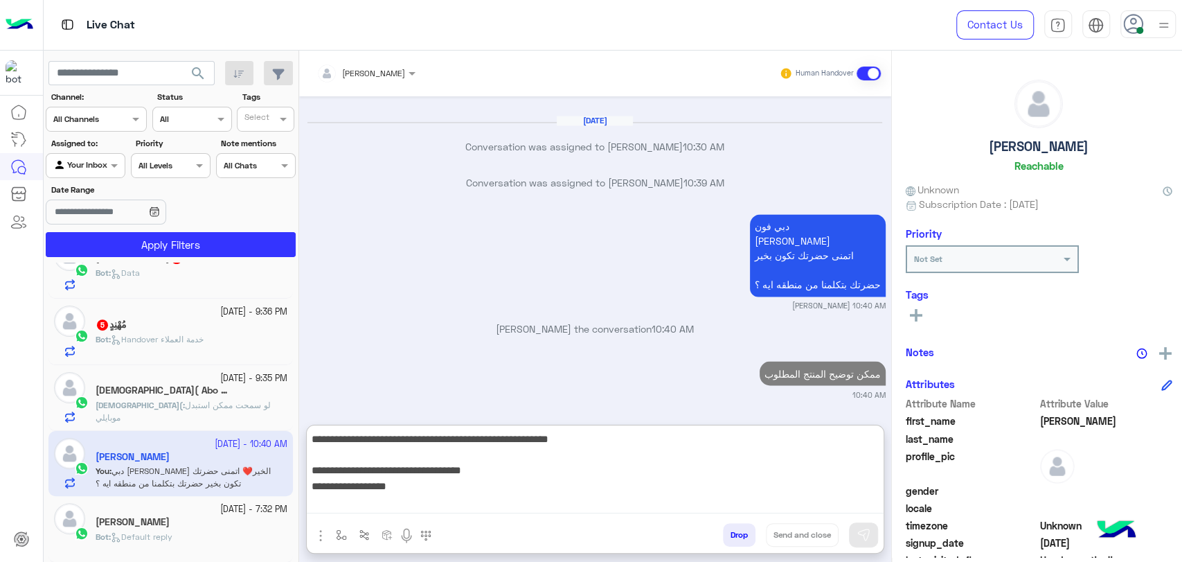
scroll to position [73, 0]
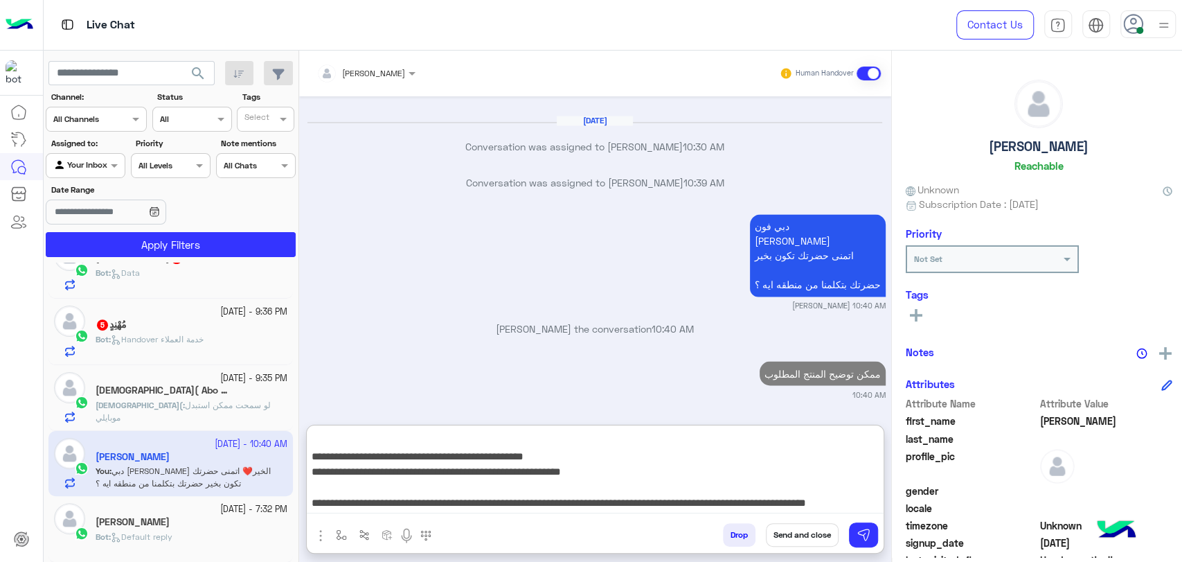
type textarea "**********"
click at [794, 161] on button "Send and close" at bounding box center [802, 535] width 73 height 24
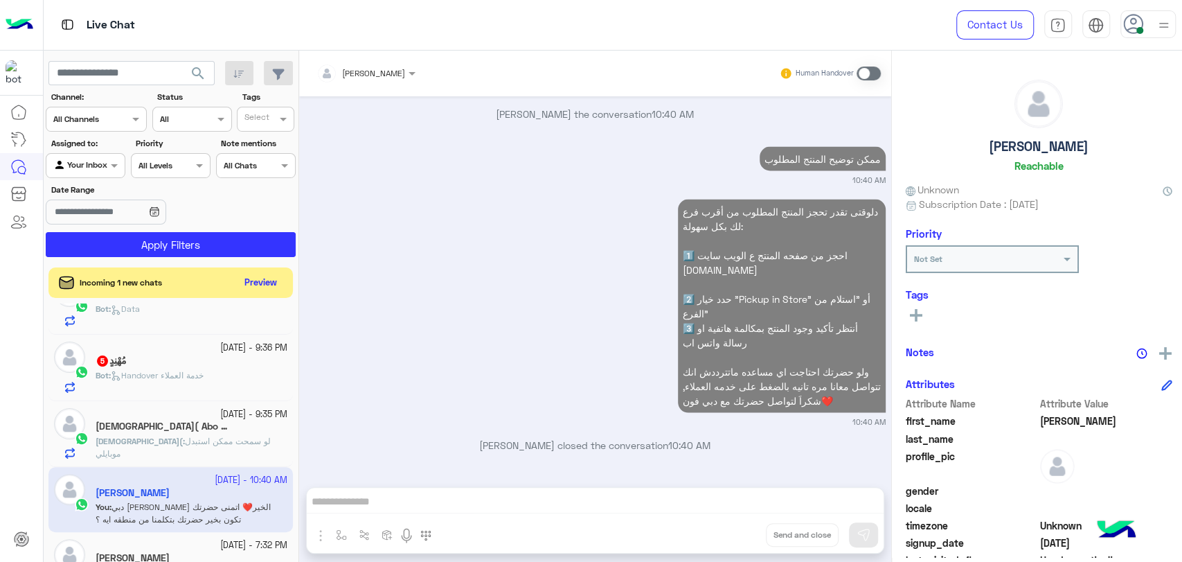
scroll to position [1812, 0]
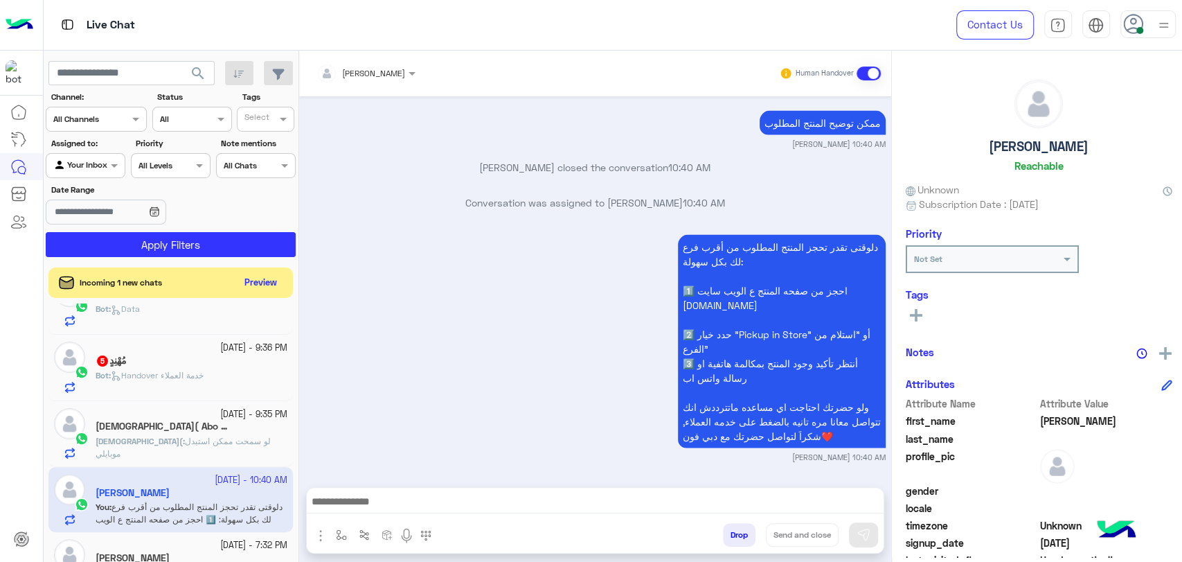
click at [199, 161] on div at bounding box center [128, 211] width 165 height 25
click at [194, 161] on div at bounding box center [128, 211] width 165 height 25
click at [799, 161] on textarea at bounding box center [595, 502] width 577 height 21
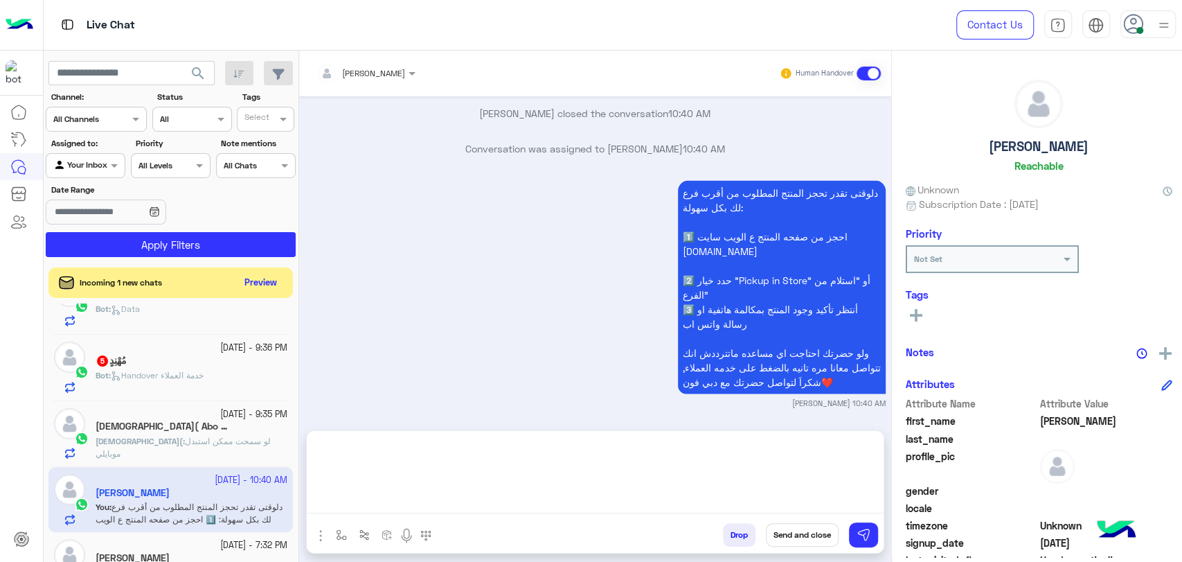
click at [808, 161] on button "Send and close" at bounding box center [802, 535] width 73 height 24
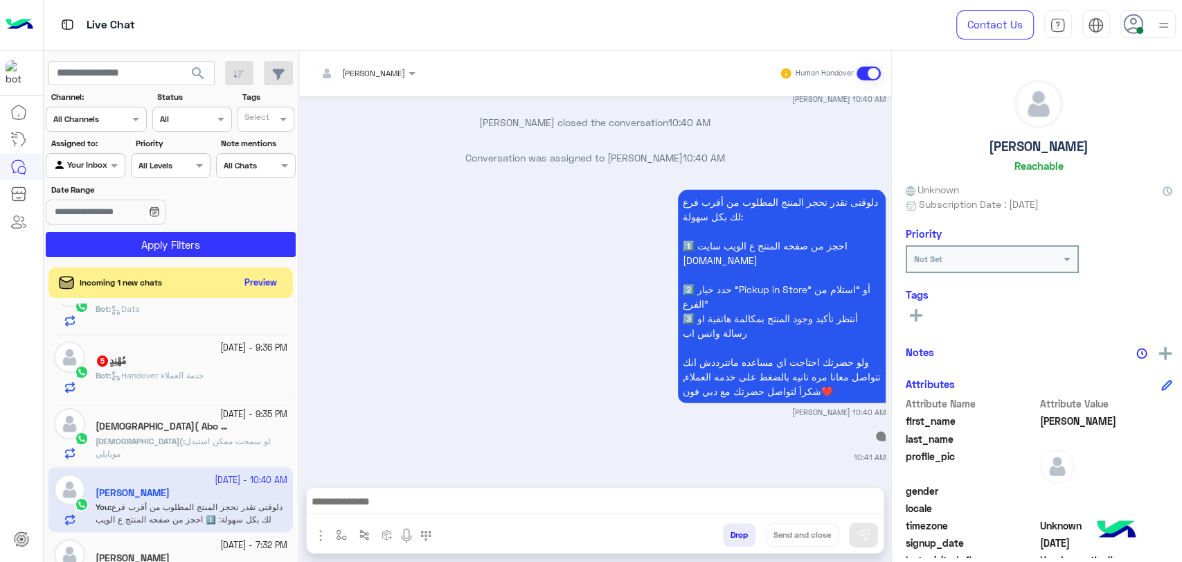
scroll to position [1886, 0]
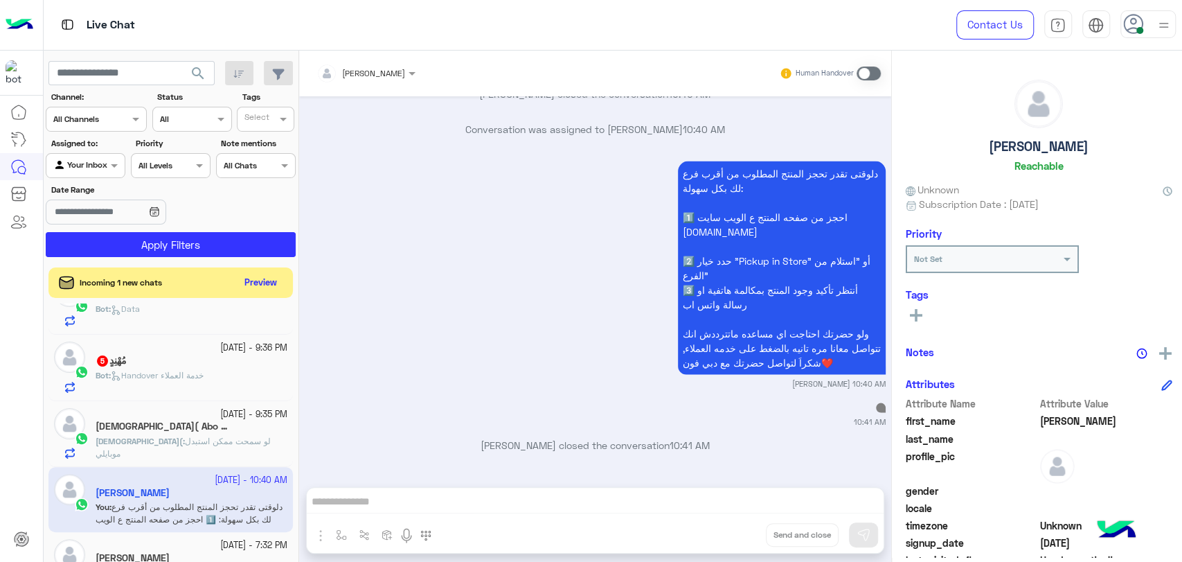
click at [826, 29] on img at bounding box center [1163, 25] width 17 height 17
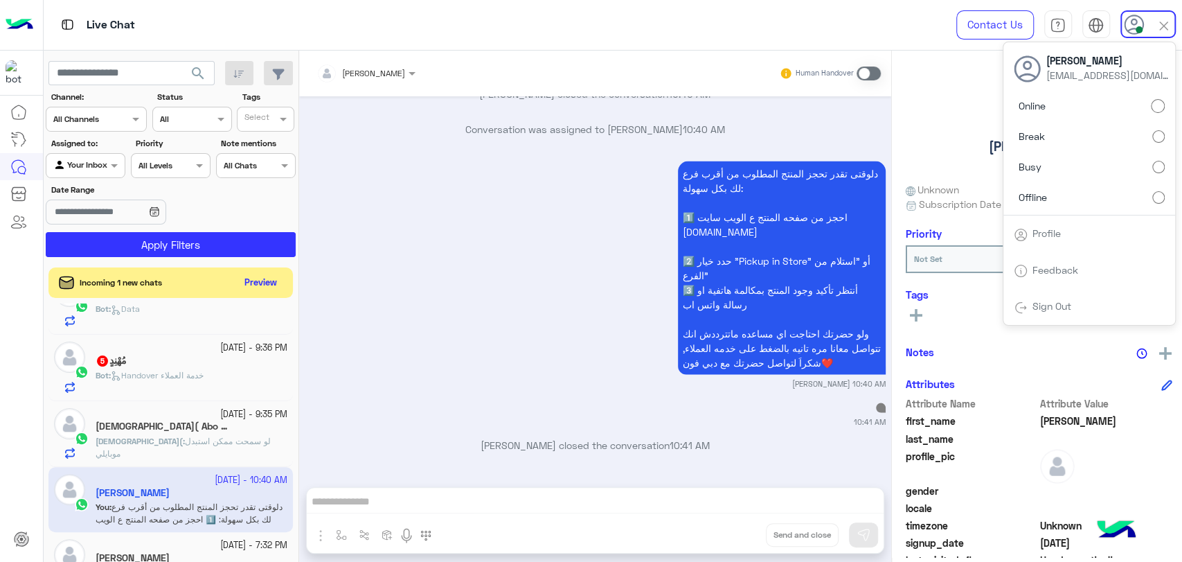
click at [826, 161] on label "Busy" at bounding box center [1089, 166] width 151 height 25
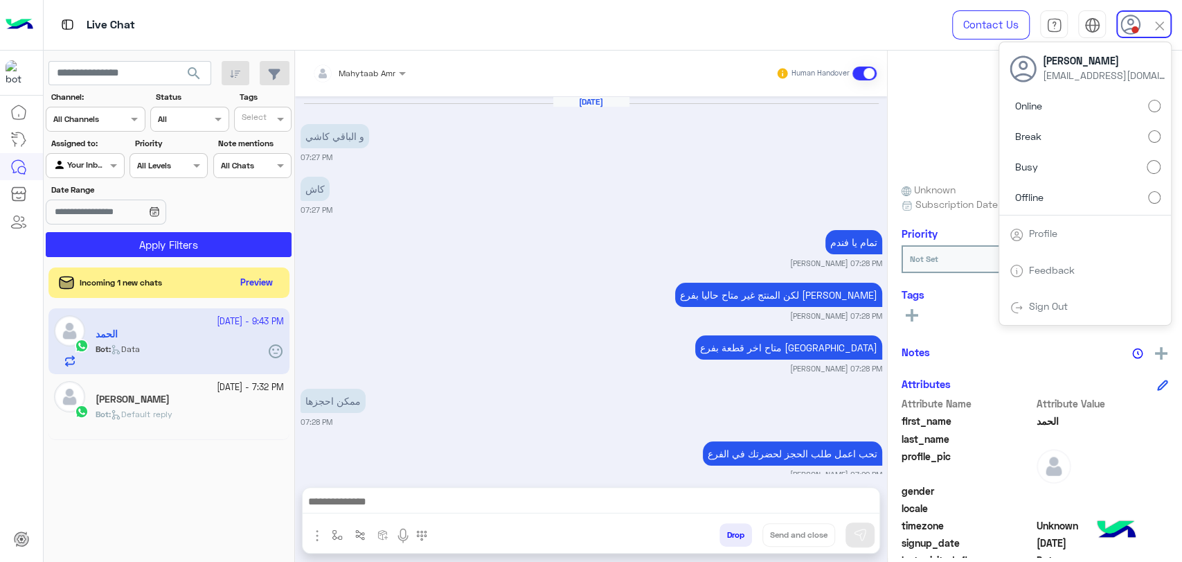
scroll to position [3553, 0]
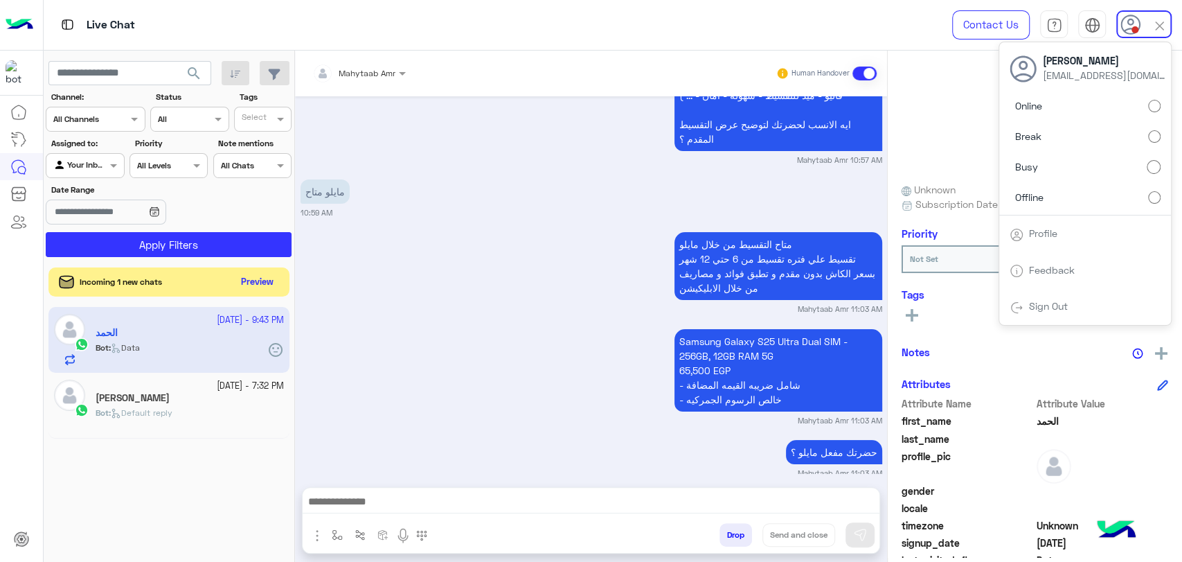
click at [262, 161] on button "Preview" at bounding box center [257, 282] width 43 height 19
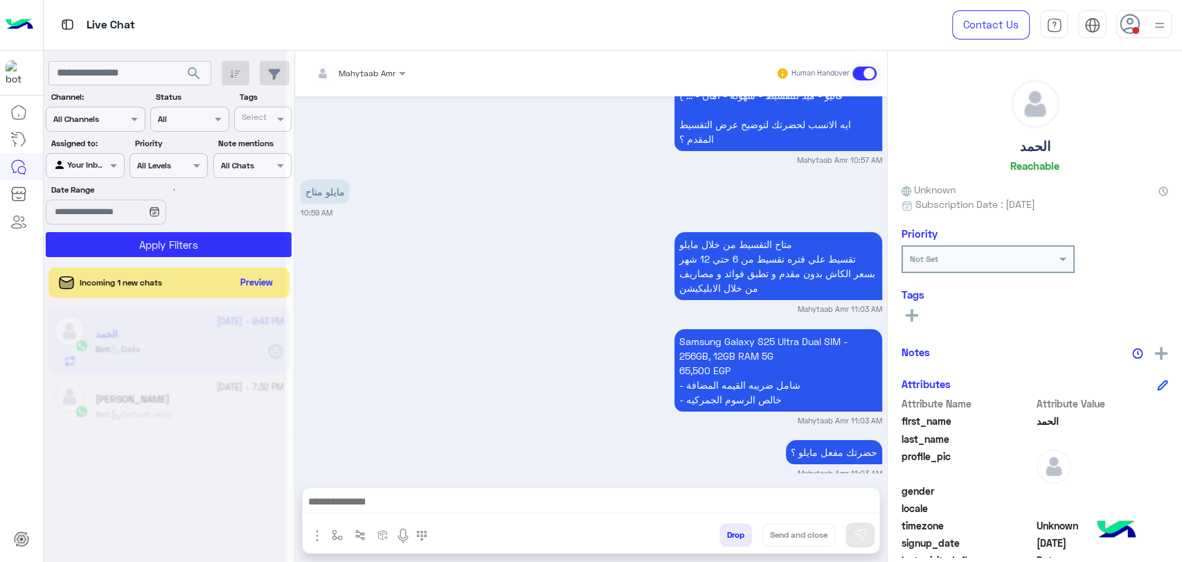
click at [262, 161] on div at bounding box center [165, 287] width 242 height 562
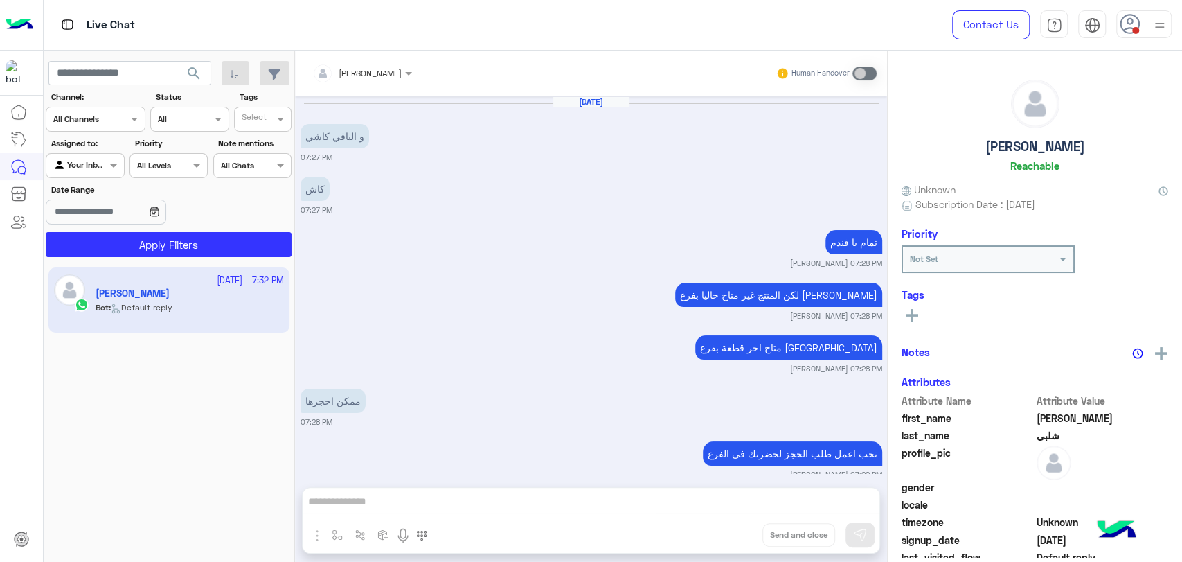
scroll to position [783, 0]
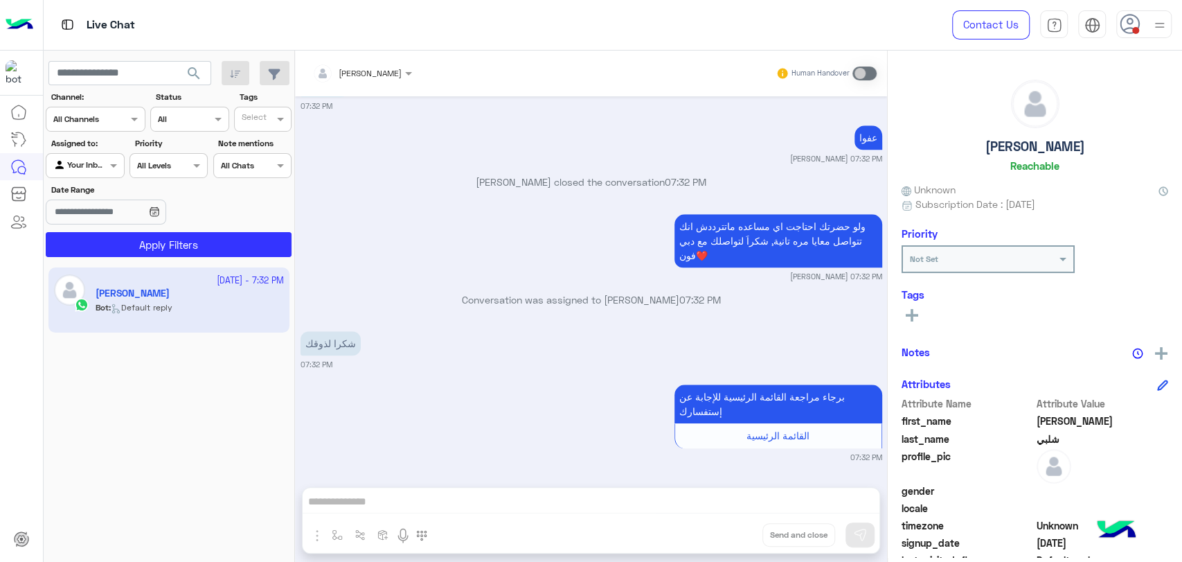
click at [826, 33] on icon at bounding box center [1130, 24] width 21 height 21
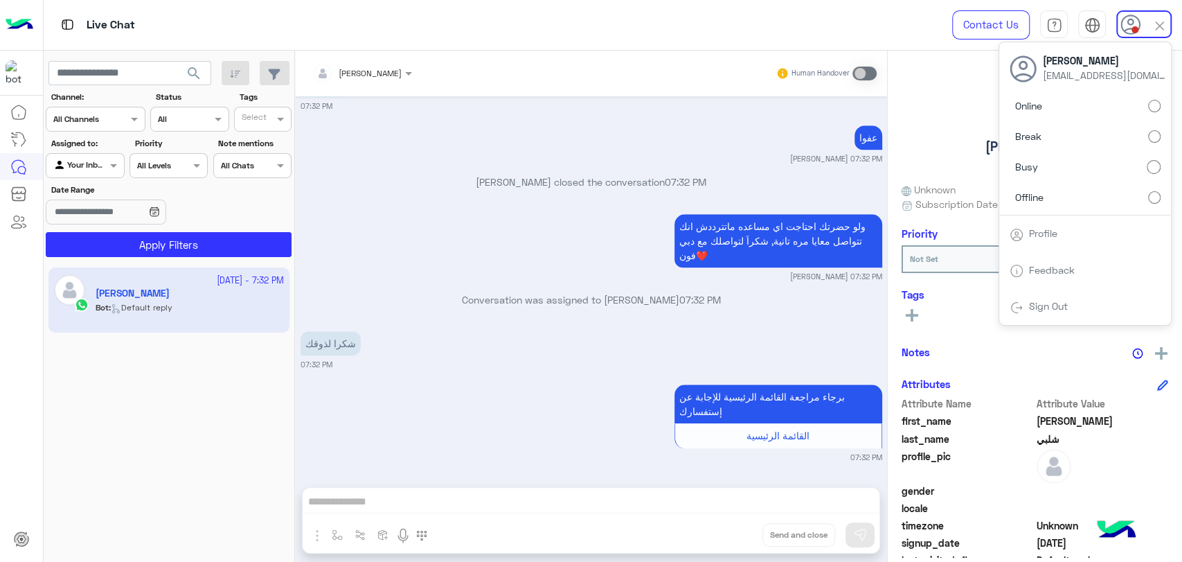
click at [826, 118] on label "Online" at bounding box center [1085, 106] width 151 height 25
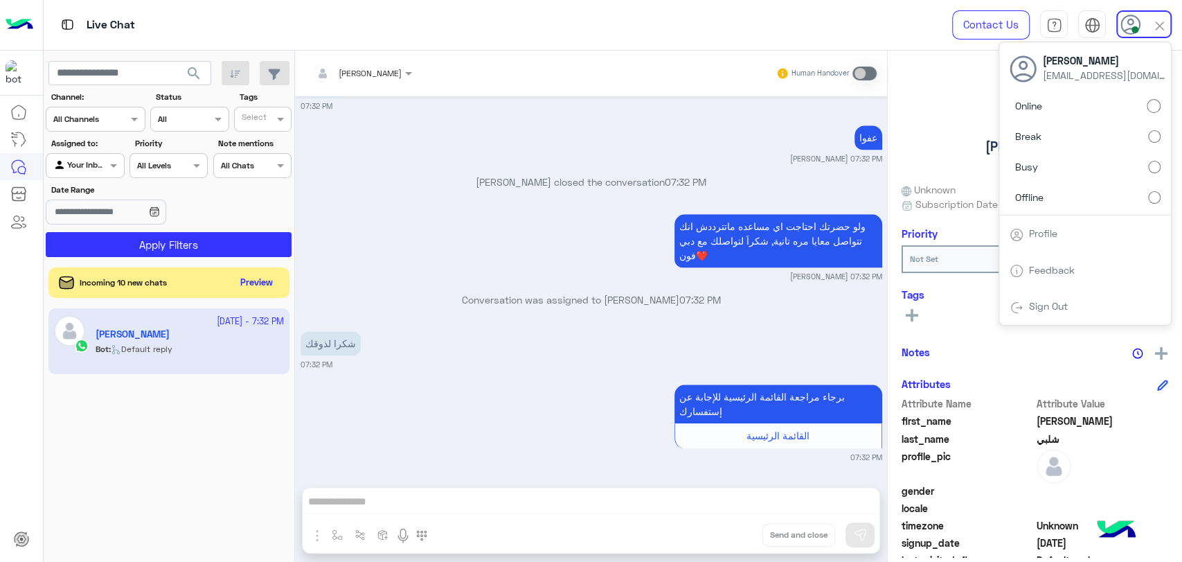
click at [192, 73] on span "search" at bounding box center [194, 73] width 17 height 17
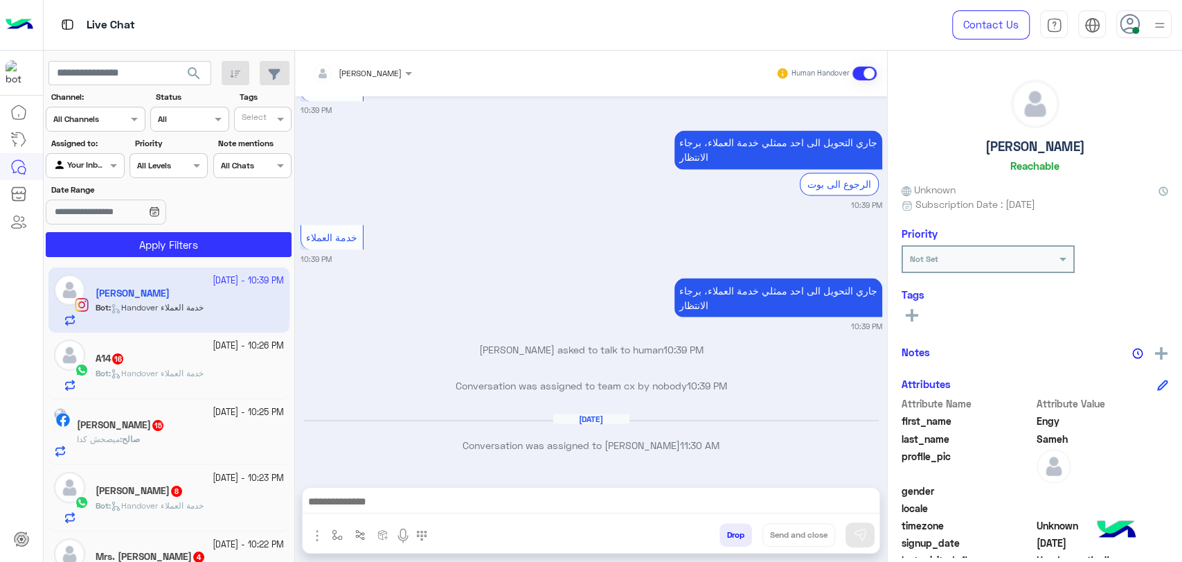
scroll to position [77, 0]
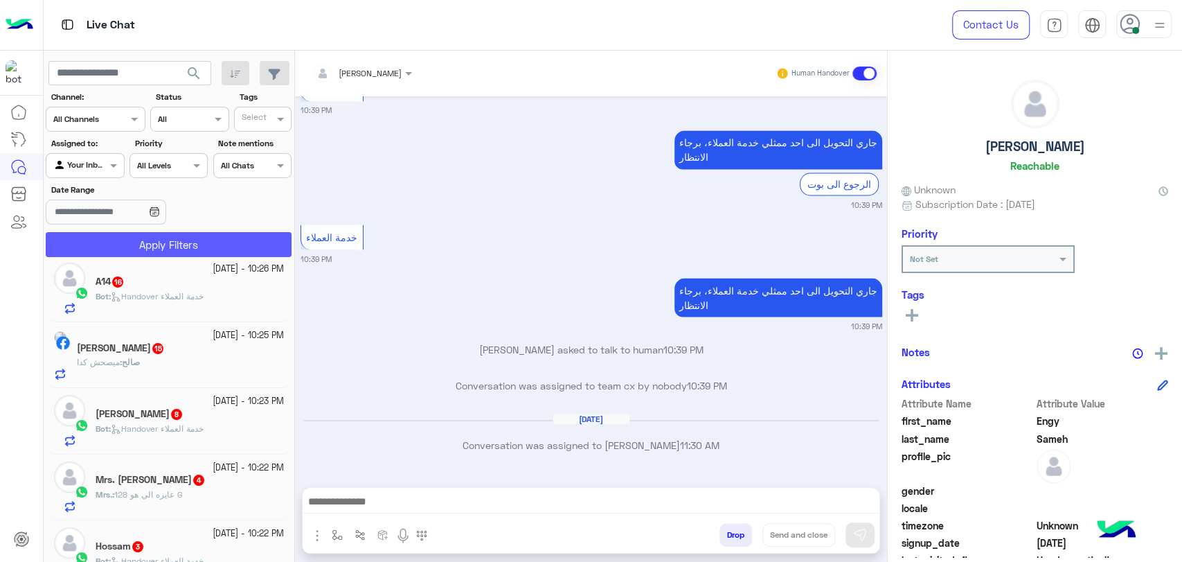
click at [223, 161] on button "Apply Filters" at bounding box center [169, 244] width 246 height 25
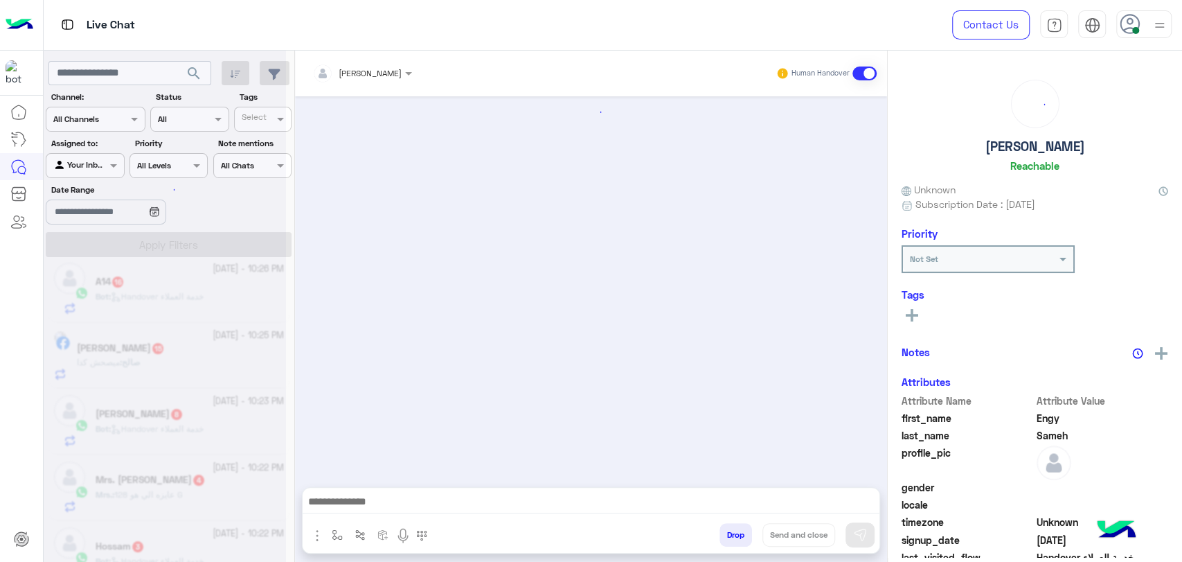
scroll to position [1690, 0]
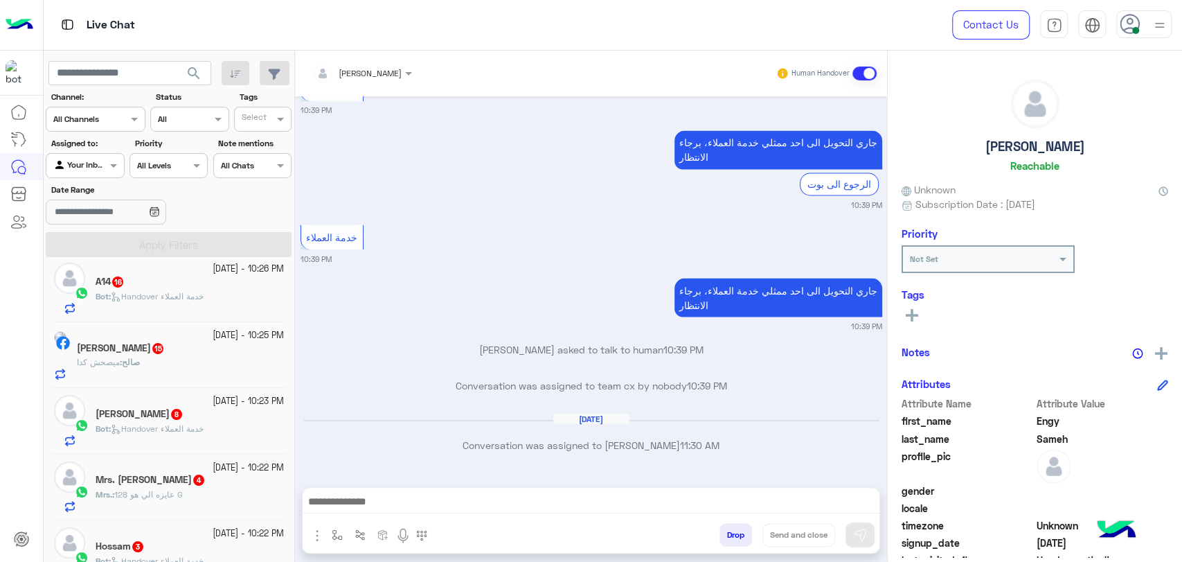
click at [826, 37] on div at bounding box center [1144, 24] width 55 height 28
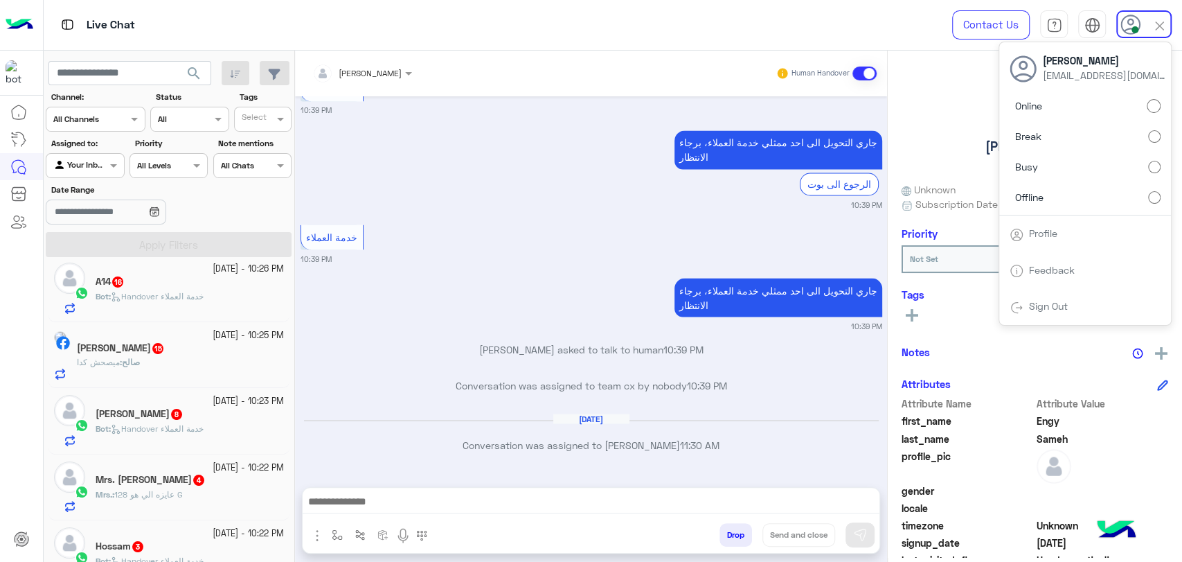
click at [826, 161] on label "Busy" at bounding box center [1085, 166] width 151 height 25
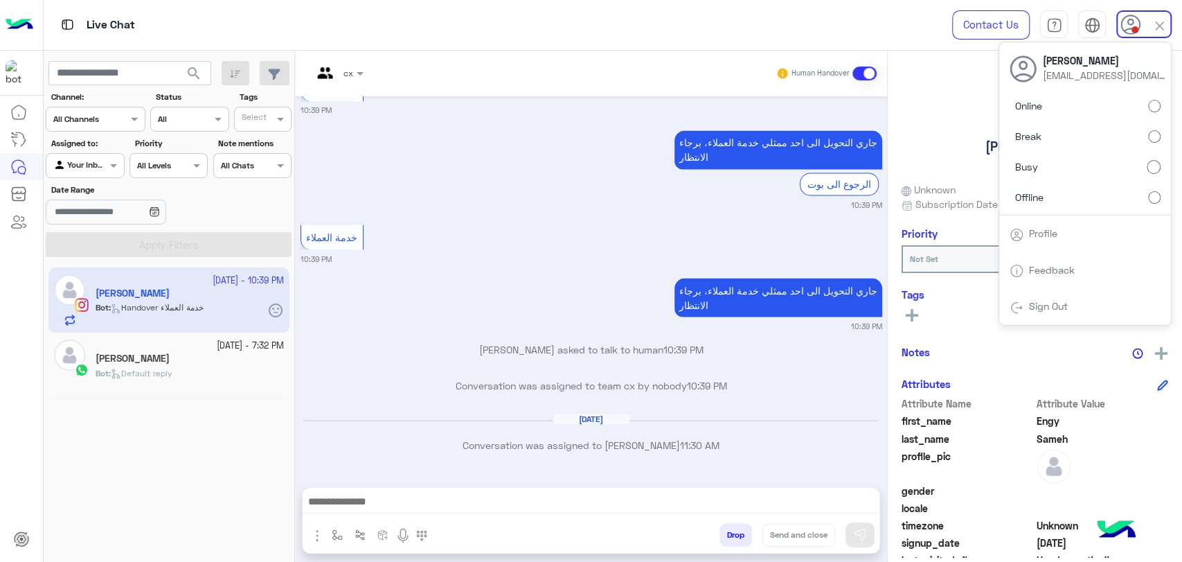
click at [197, 71] on span "search" at bounding box center [194, 73] width 17 height 17
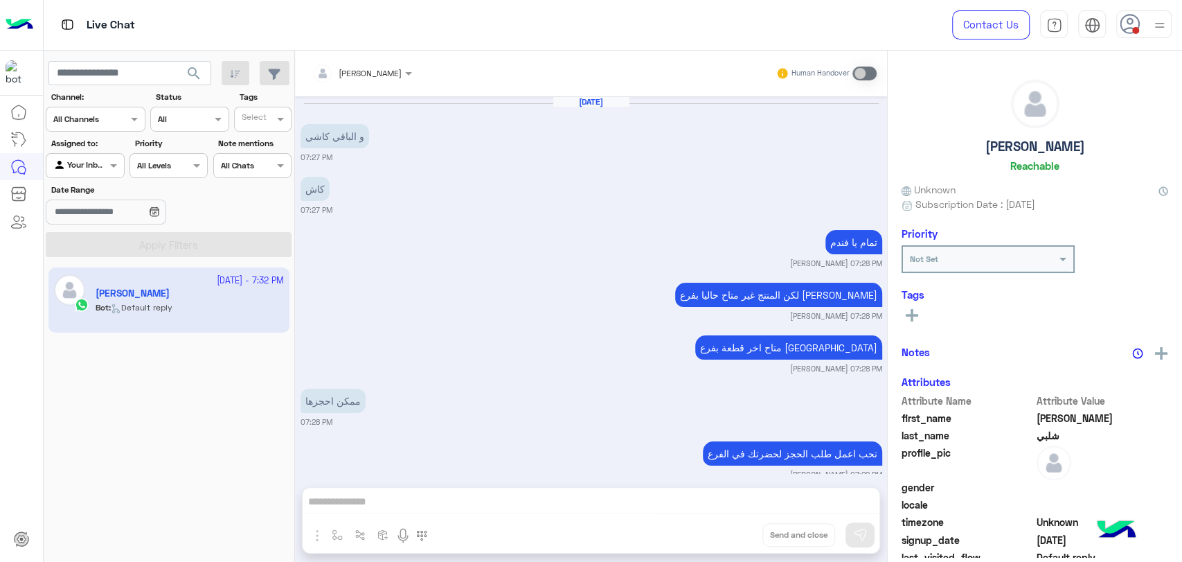
scroll to position [783, 0]
